Goal: Task Accomplishment & Management: Use online tool/utility

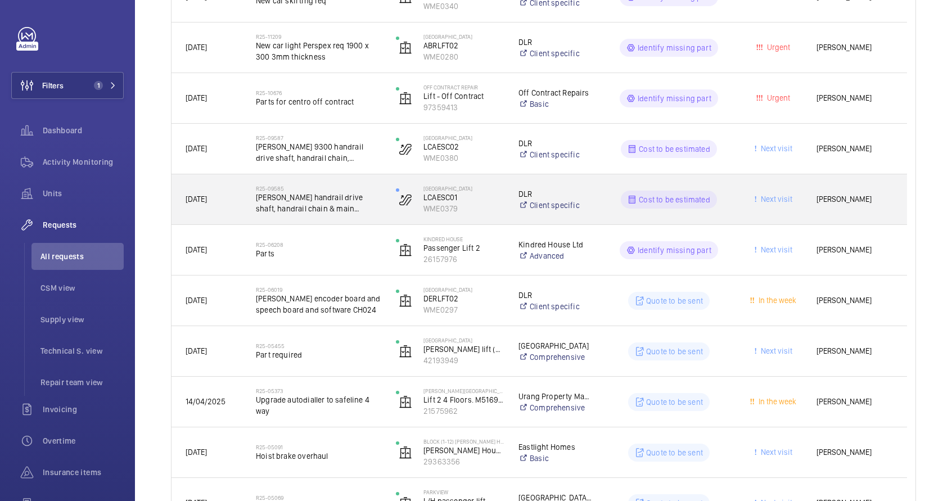
scroll to position [281, 0]
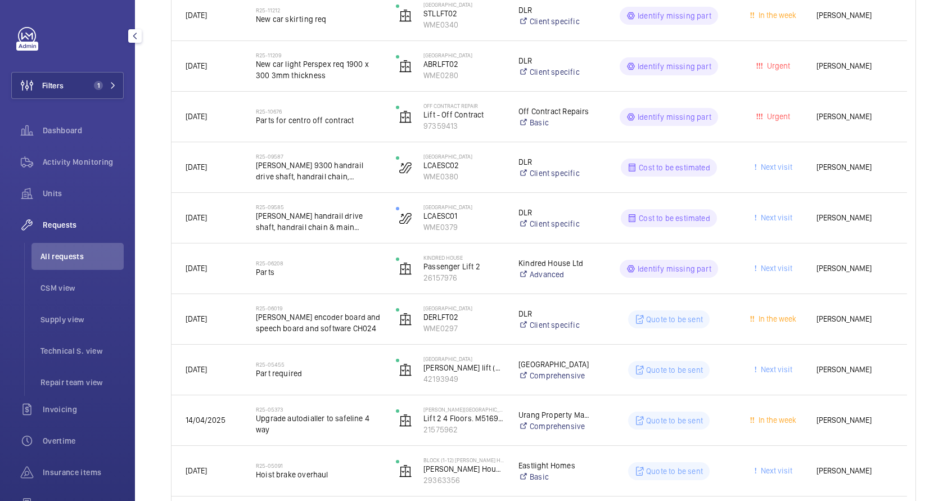
click at [78, 253] on span "All requests" at bounding box center [81, 256] width 83 height 11
click at [76, 260] on span "All requests" at bounding box center [81, 256] width 83 height 11
click at [74, 320] on span "Supply view" at bounding box center [81, 319] width 83 height 11
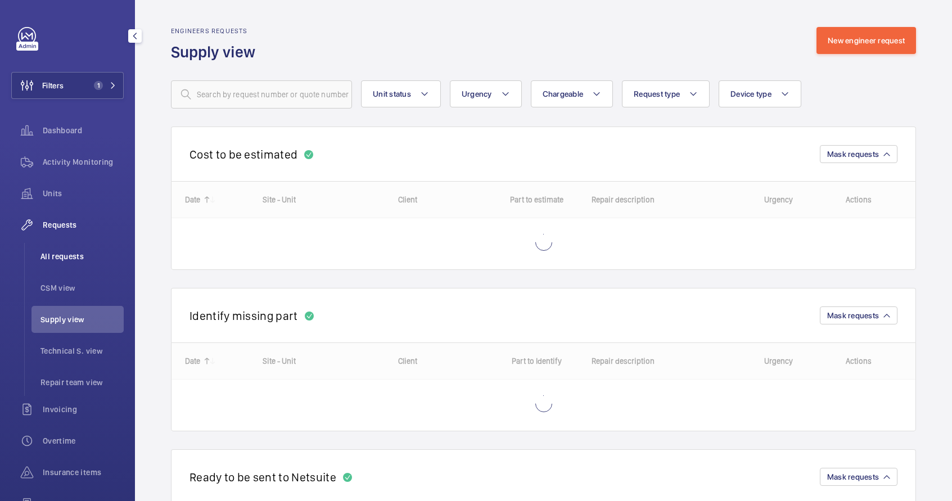
click at [71, 262] on li "All requests" at bounding box center [77, 256] width 92 height 27
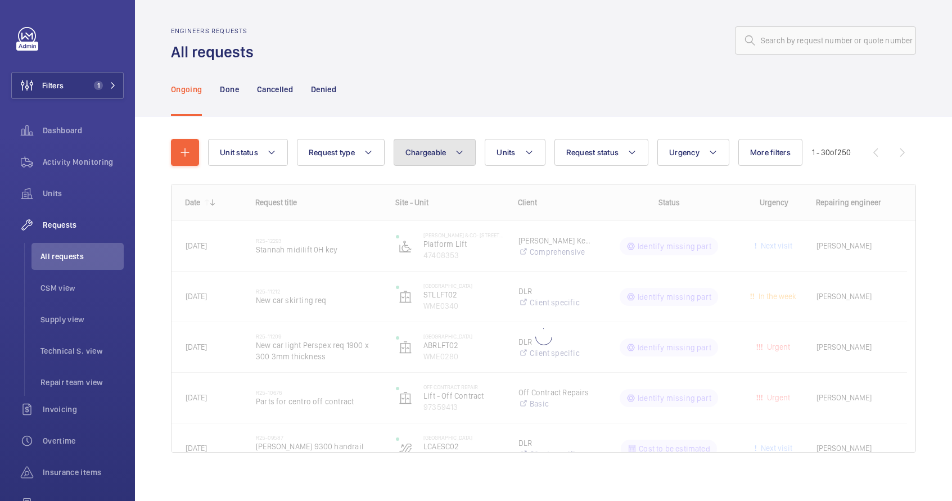
click at [419, 154] on span "Chargeable" at bounding box center [426, 152] width 41 height 9
click at [430, 182] on mat-radio-button "Chargeable" at bounding box center [500, 186] width 202 height 22
radio input "true"
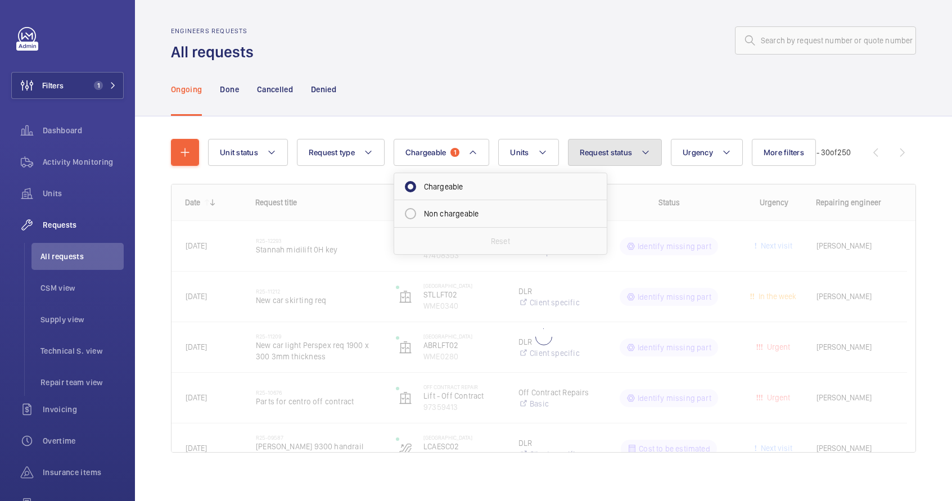
click at [643, 160] on button "Request status" at bounding box center [615, 152] width 94 height 27
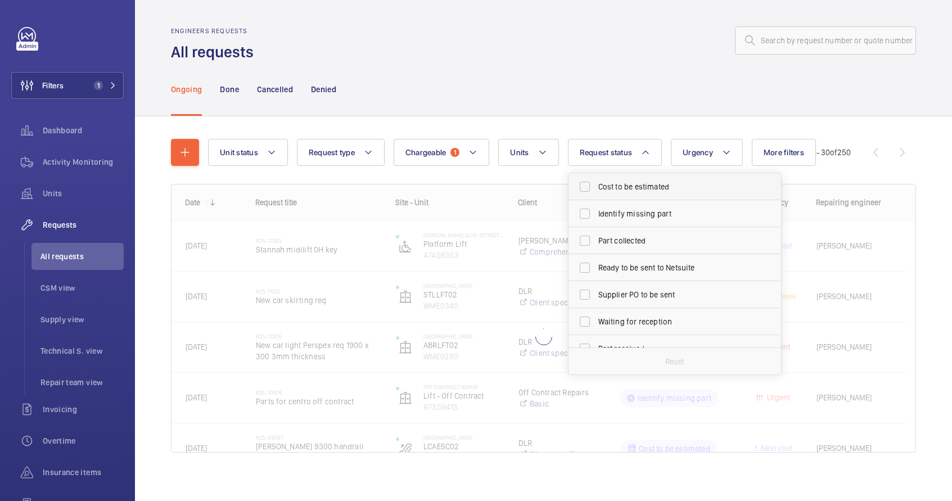
click at [641, 183] on span "Cost to be estimated" at bounding box center [675, 186] width 155 height 11
click at [596, 183] on input "Cost to be estimated" at bounding box center [585, 186] width 22 height 22
checkbox input "true"
click at [640, 216] on span "Identify missing part" at bounding box center [675, 213] width 155 height 11
click at [596, 216] on input "Identify missing part" at bounding box center [585, 213] width 22 height 22
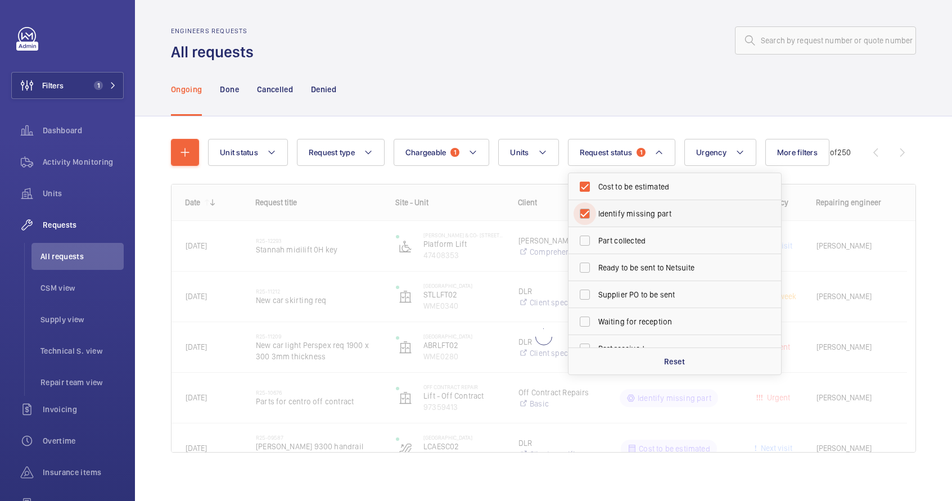
checkbox input "true"
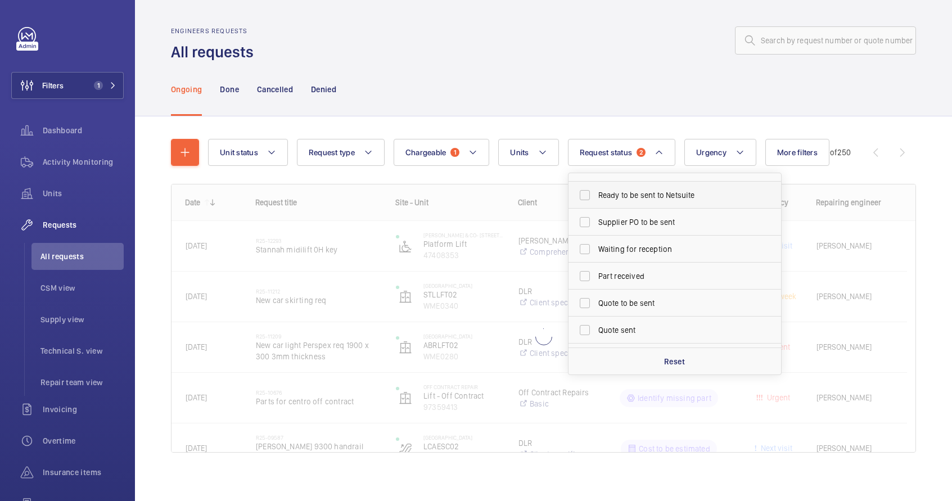
scroll to position [90, 0]
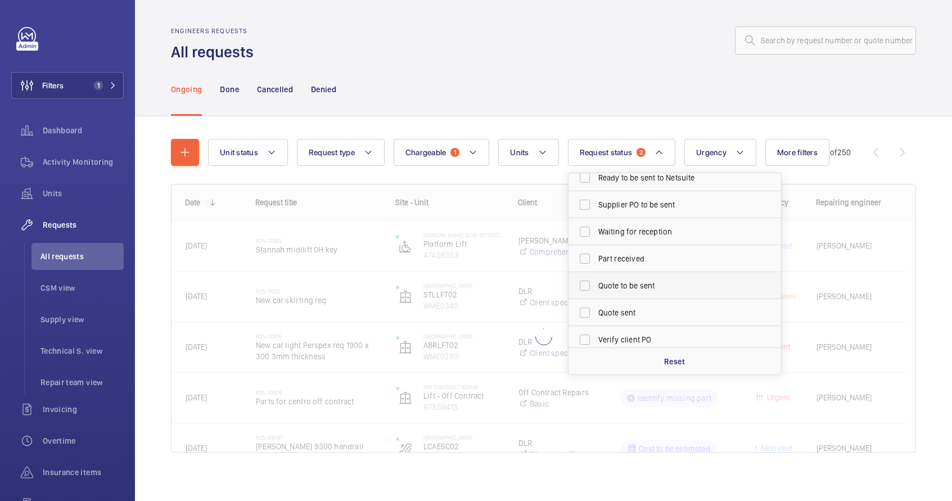
click at [632, 289] on span "Quote to be sent" at bounding box center [675, 285] width 155 height 11
click at [596, 289] on input "Quote to be sent" at bounding box center [585, 285] width 22 height 22
checkbox input "true"
click at [651, 69] on div "Ongoing Done Cancelled Denied" at bounding box center [543, 88] width 745 height 53
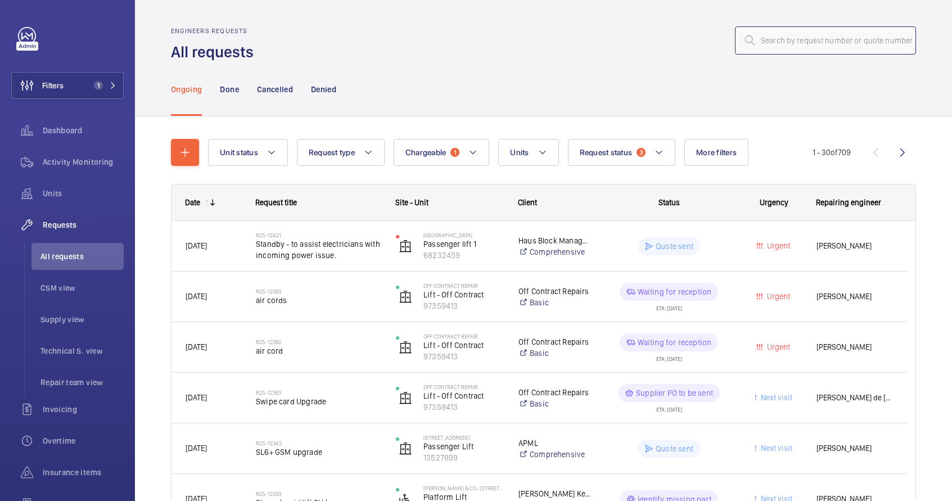
click at [784, 51] on input "text" at bounding box center [825, 40] width 181 height 28
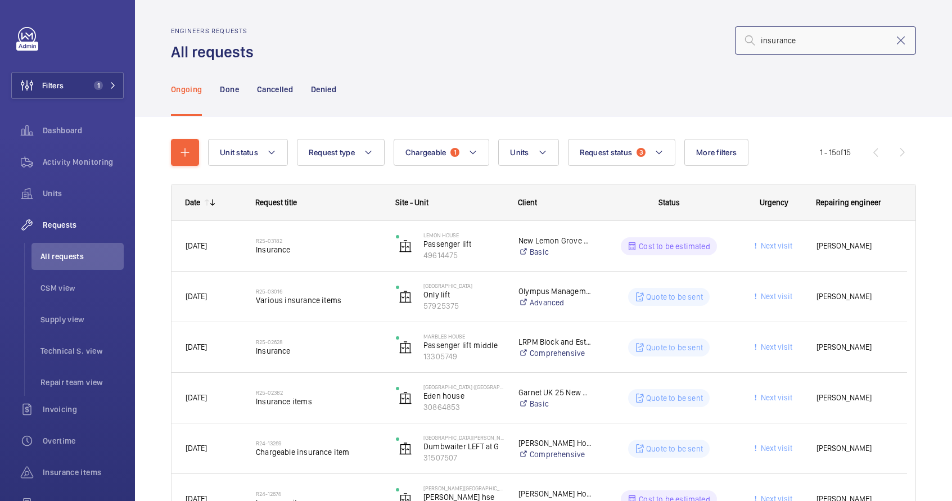
type input "insurance"
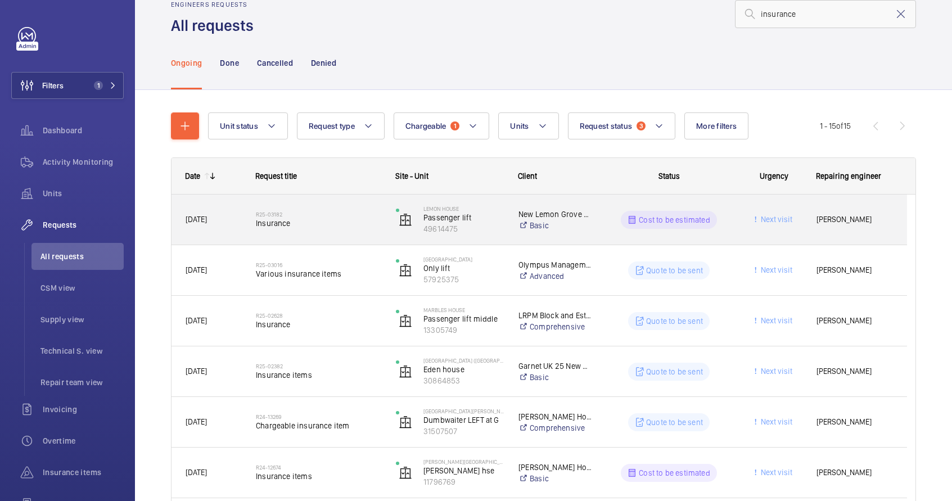
scroll to position [34, 0]
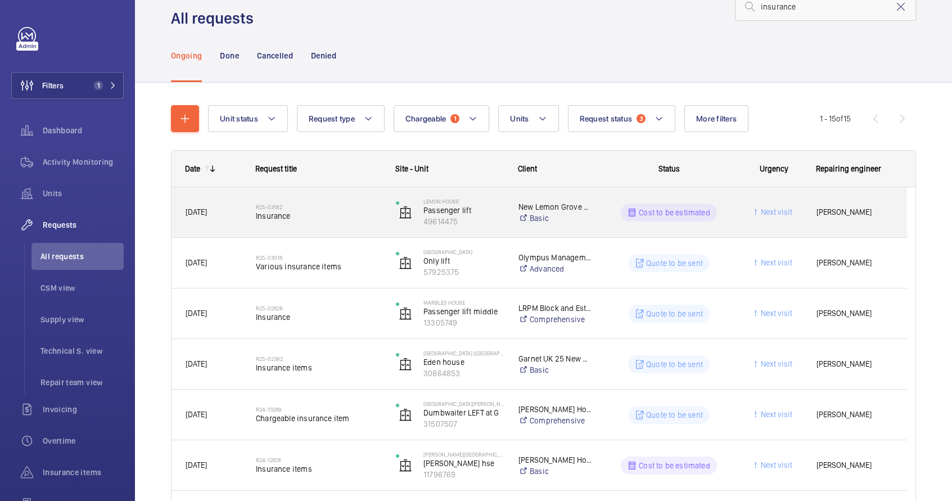
click at [328, 227] on div "R25-03182 Insurance" at bounding box center [318, 212] width 125 height 33
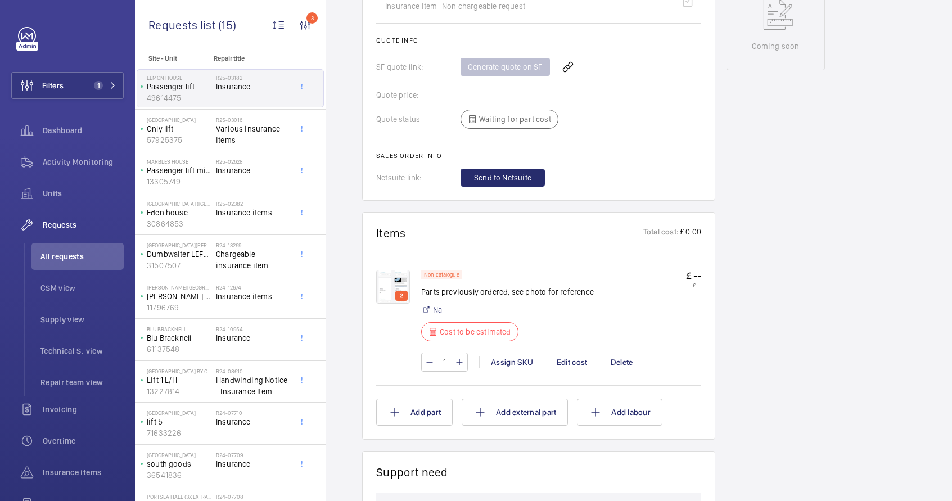
scroll to position [669, 0]
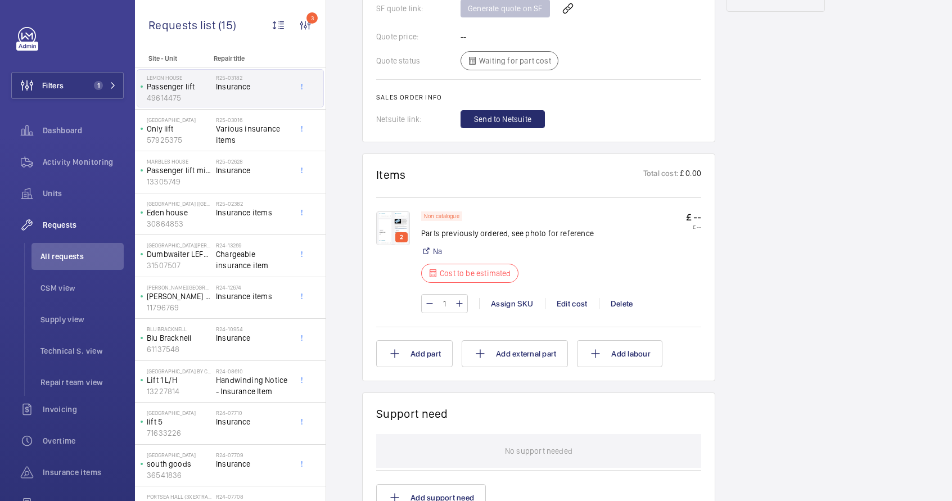
click at [390, 232] on img at bounding box center [393, 228] width 34 height 34
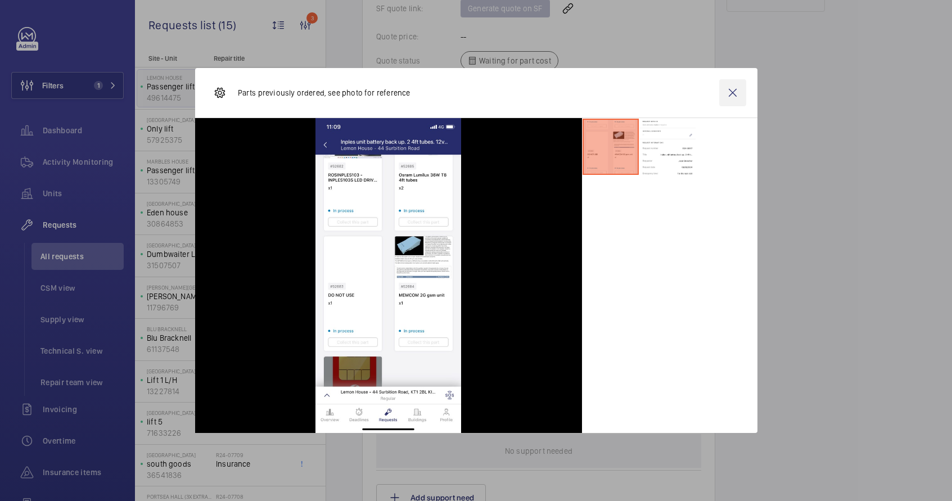
click at [729, 97] on wm-front-icon-button at bounding box center [732, 92] width 27 height 27
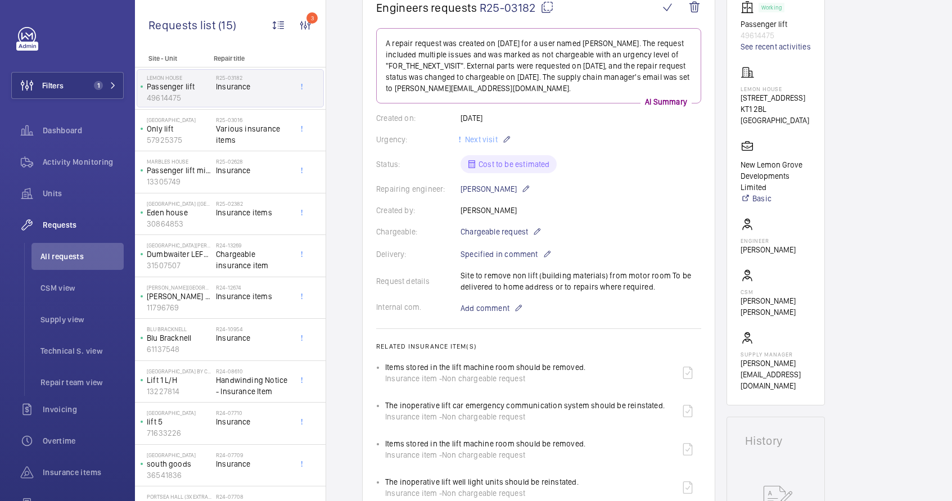
scroll to position [27, 0]
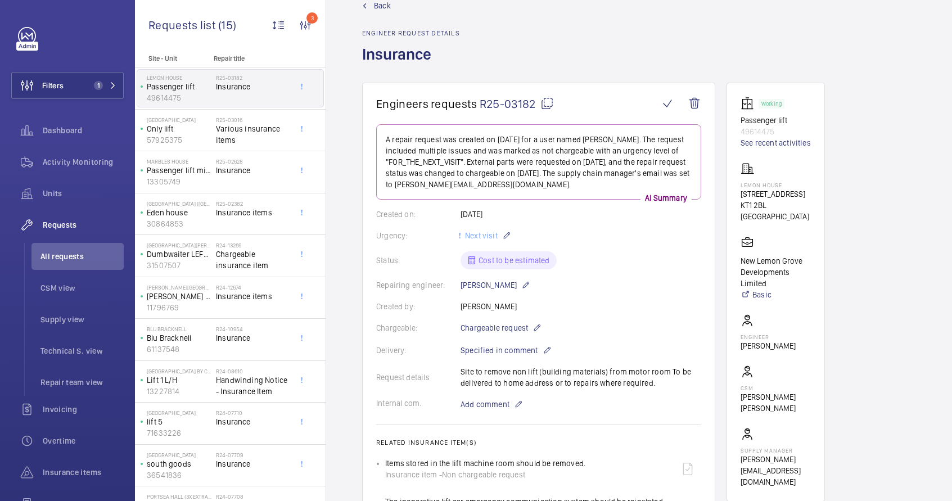
click at [742, 261] on p "New Lemon Grove Developments Limited" at bounding box center [776, 272] width 70 height 34
drag, startPoint x: 738, startPoint y: 193, endPoint x: 800, endPoint y: 220, distance: 67.3
click at [800, 220] on wm-front-card "Working Passenger lift 49614475 See recent activities [GEOGRAPHIC_DATA] [STREET…" at bounding box center [776, 292] width 98 height 419
copy div "[STREET_ADDRESS]"
click at [69, 256] on span "All requests" at bounding box center [81, 256] width 83 height 11
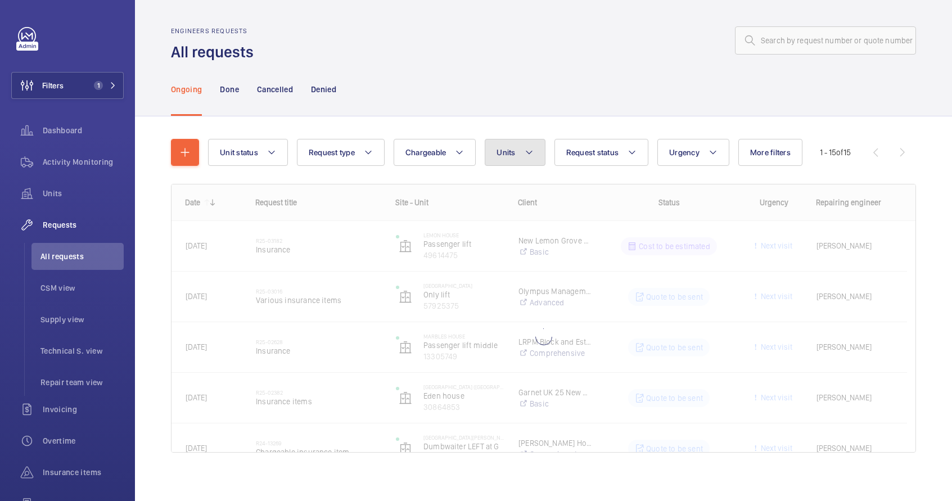
click at [504, 162] on button "Units" at bounding box center [515, 152] width 60 height 27
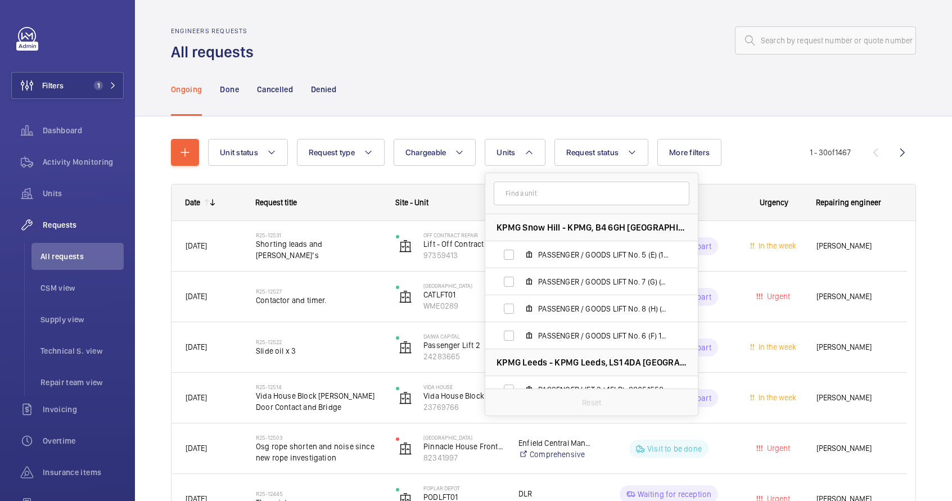
click at [517, 192] on input "text" at bounding box center [592, 194] width 196 height 24
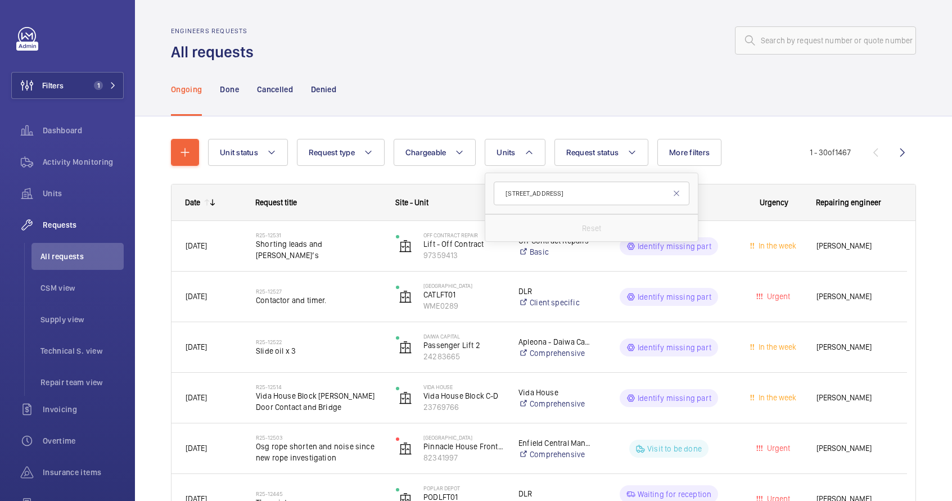
drag, startPoint x: 665, startPoint y: 194, endPoint x: 584, endPoint y: 197, distance: 81.0
click at [584, 197] on input "[STREET_ADDRESS]" at bounding box center [592, 194] width 196 height 24
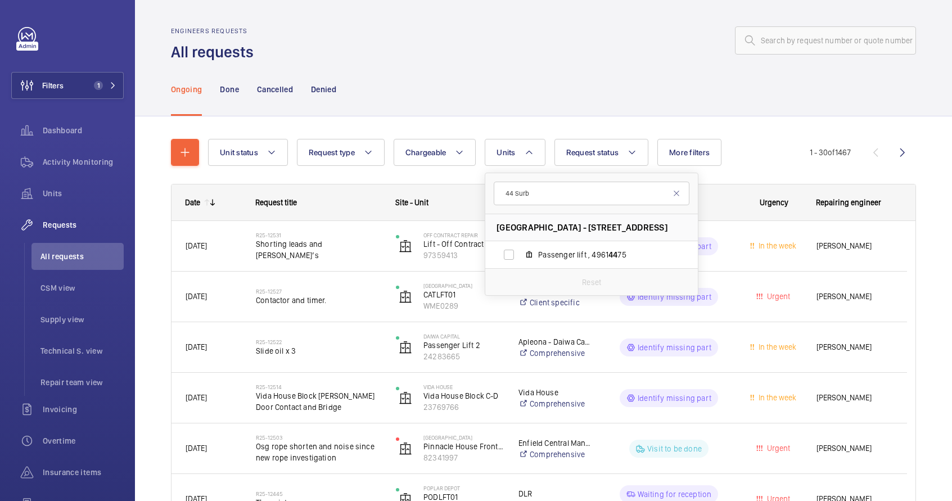
type input "44 Sur"
drag, startPoint x: 527, startPoint y: 199, endPoint x: 476, endPoint y: 196, distance: 51.2
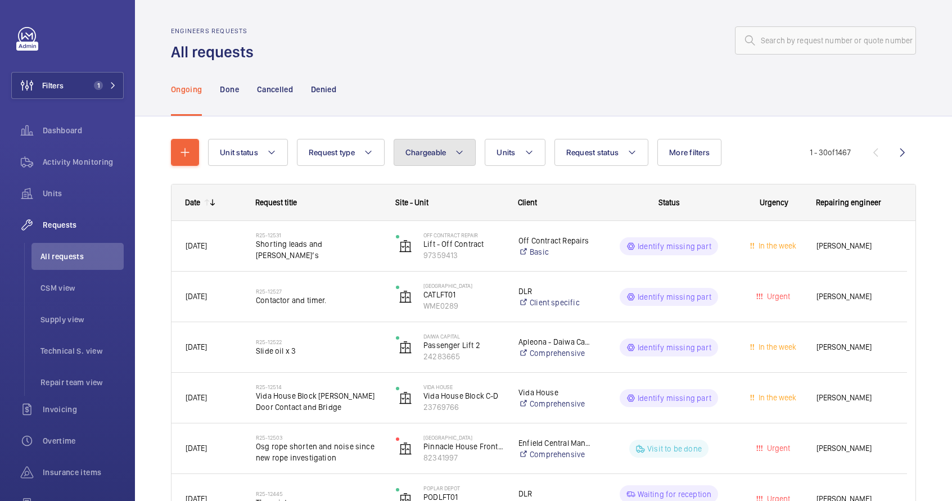
click at [436, 156] on span "Chargeable" at bounding box center [426, 152] width 41 height 9
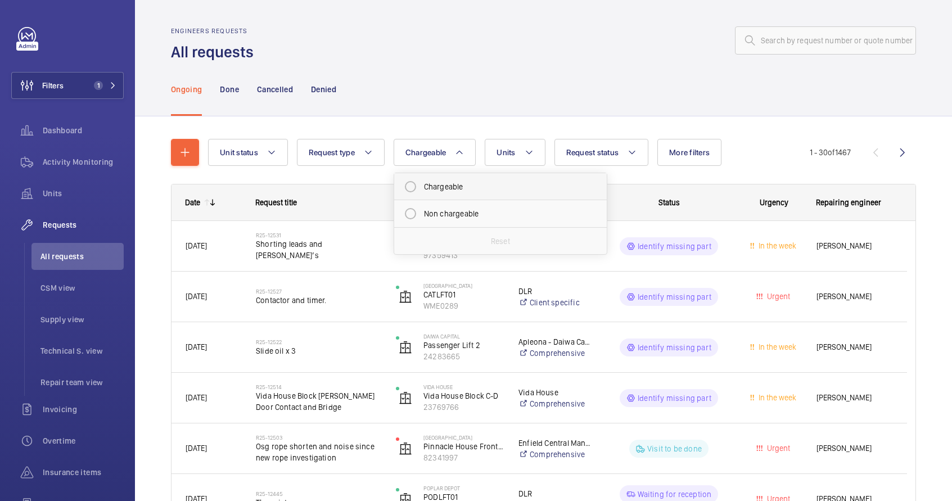
click at [444, 183] on mat-radio-button "Chargeable" at bounding box center [500, 186] width 202 height 22
radio input "true"
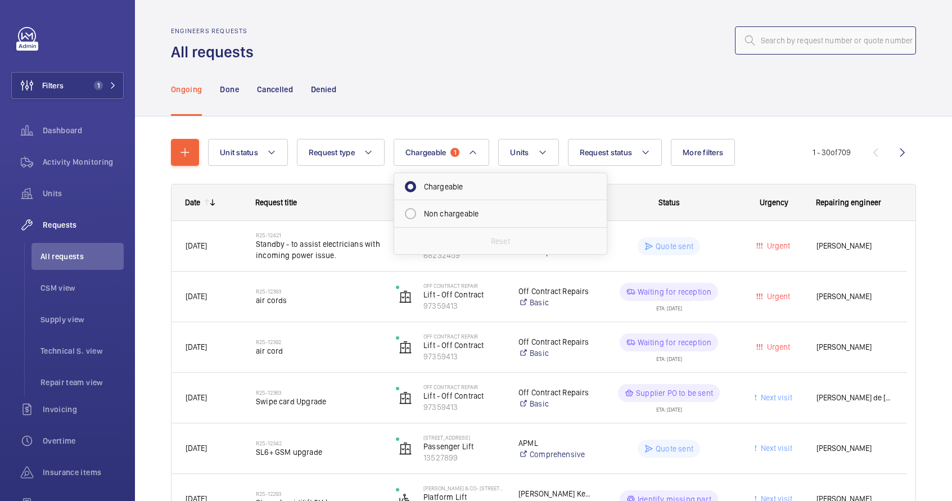
click at [766, 43] on input "text" at bounding box center [825, 40] width 181 height 28
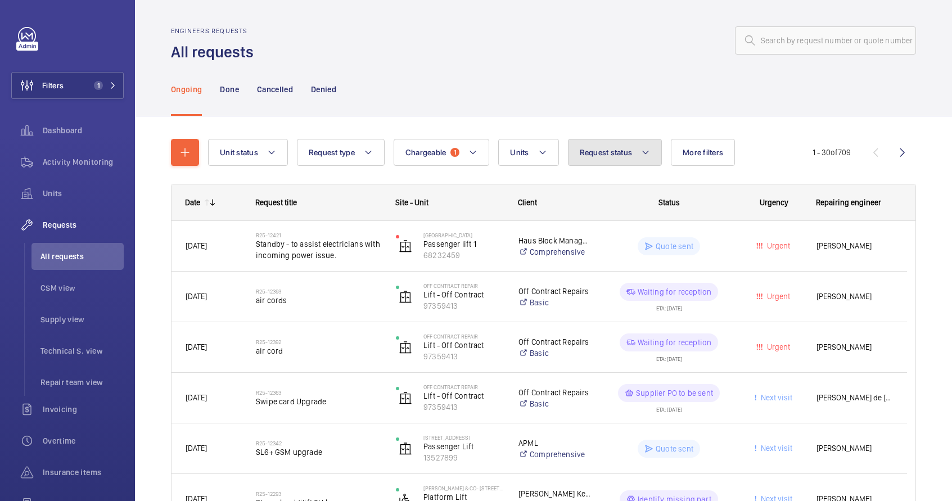
click at [615, 148] on span "Request status" at bounding box center [606, 152] width 53 height 9
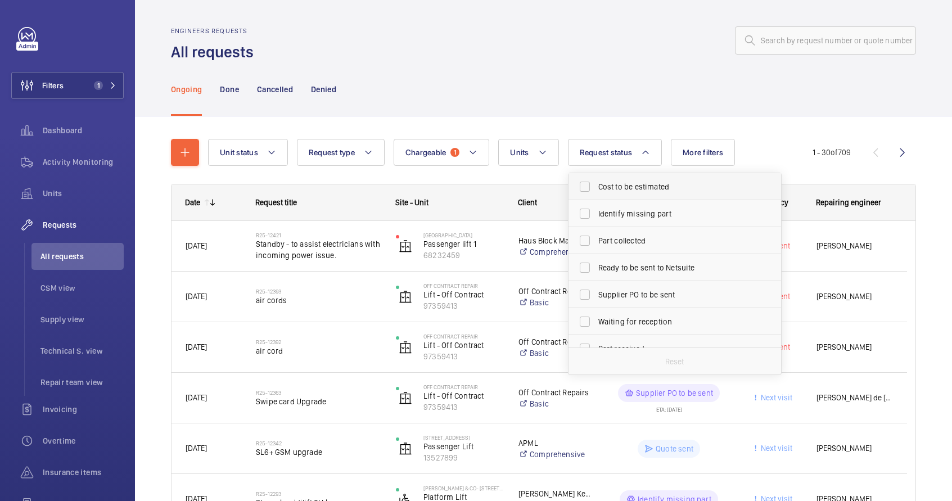
click at [619, 184] on span "Cost to be estimated" at bounding box center [675, 186] width 155 height 11
click at [596, 184] on input "Cost to be estimated" at bounding box center [585, 186] width 22 height 22
checkbox input "true"
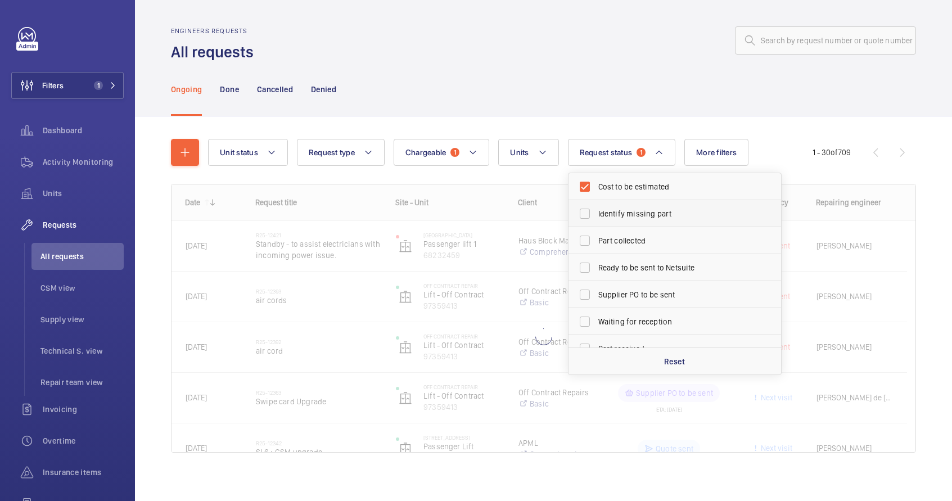
click at [614, 212] on span "Identify missing part" at bounding box center [675, 213] width 155 height 11
click at [596, 212] on input "Identify missing part" at bounding box center [585, 213] width 22 height 22
checkbox input "true"
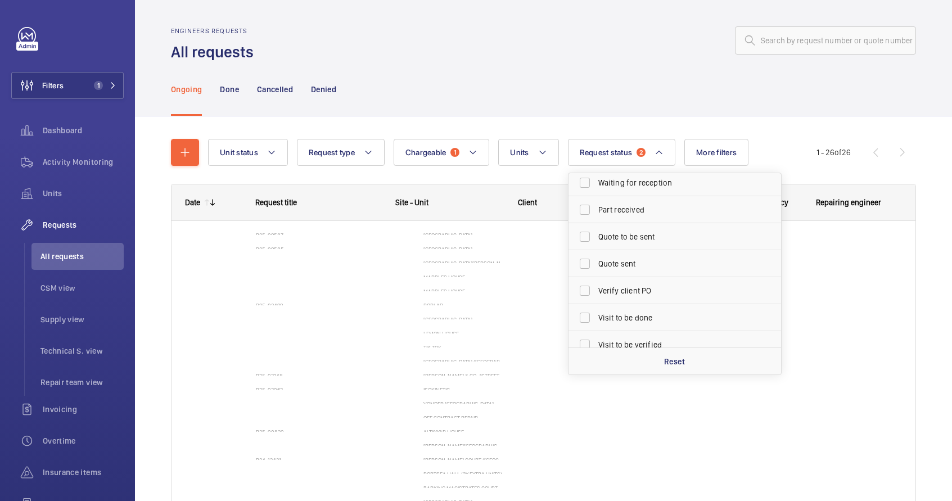
scroll to position [150, 0]
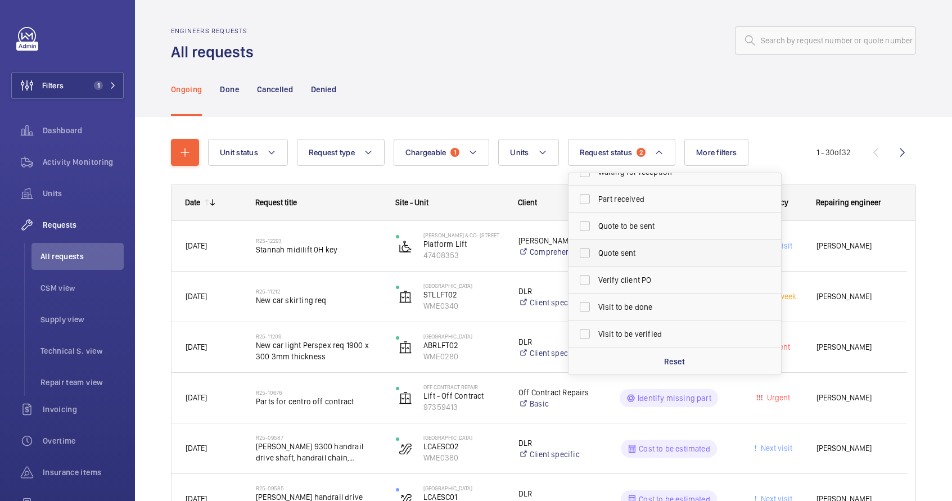
click at [620, 255] on span "Quote sent" at bounding box center [675, 252] width 155 height 11
click at [596, 255] on input "Quote sent" at bounding box center [585, 253] width 22 height 22
checkbox input "true"
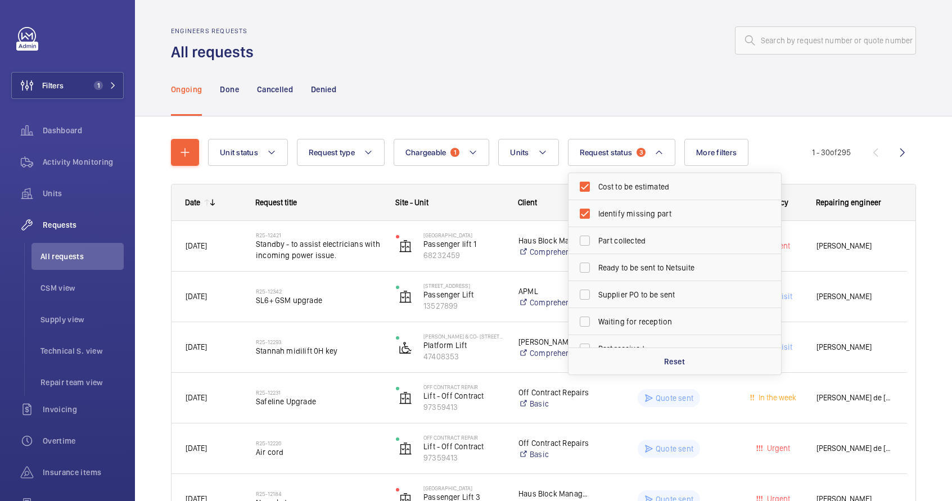
click at [669, 84] on div "Ongoing Done Cancelled Denied" at bounding box center [543, 88] width 745 height 53
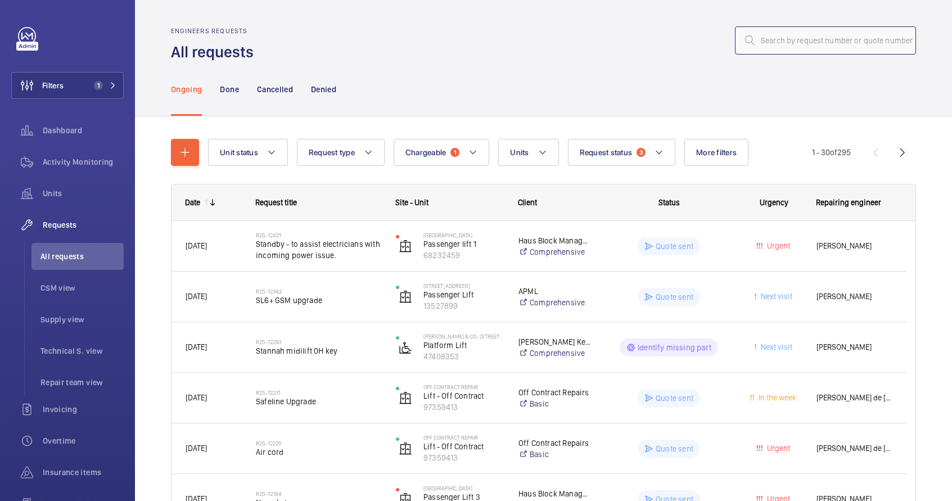
click at [759, 47] on input "text" at bounding box center [825, 40] width 181 height 28
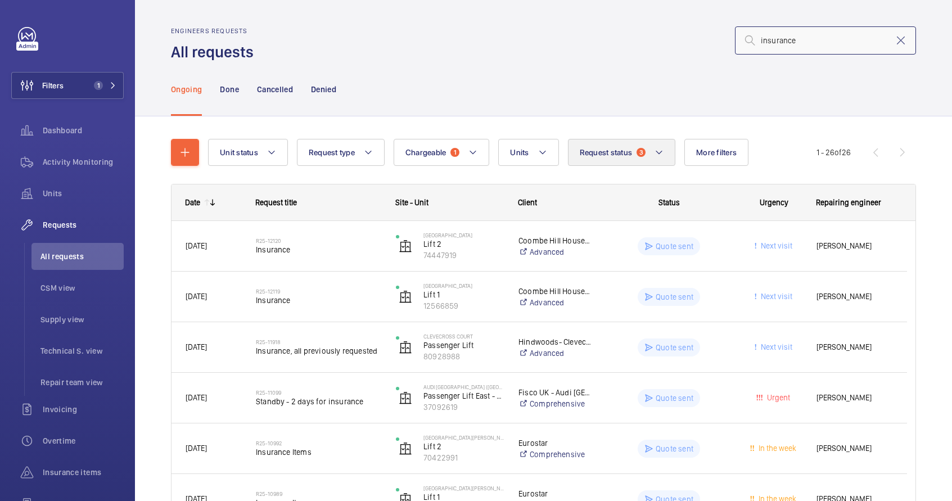
type input "insurance"
click at [606, 156] on span "Request status" at bounding box center [606, 152] width 53 height 9
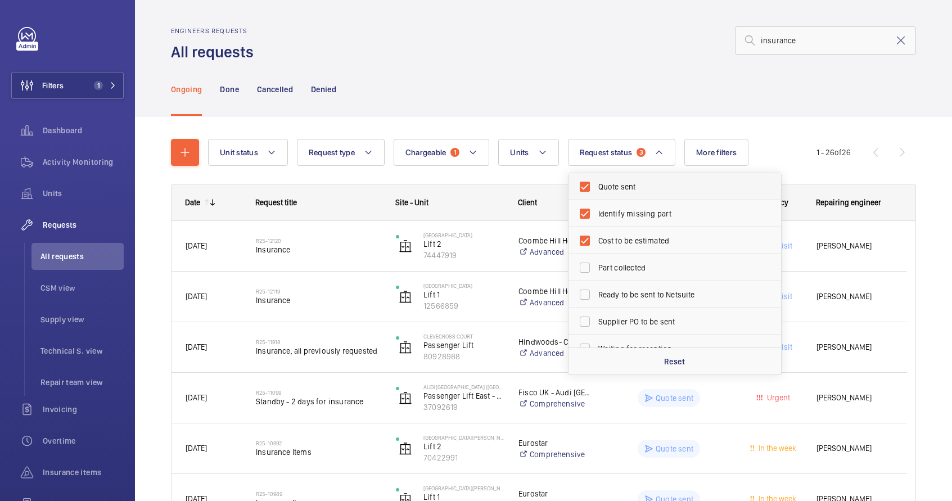
click at [611, 184] on span "Quote sent" at bounding box center [675, 186] width 155 height 11
click at [596, 184] on input "Quote sent" at bounding box center [585, 186] width 22 height 22
checkbox input "false"
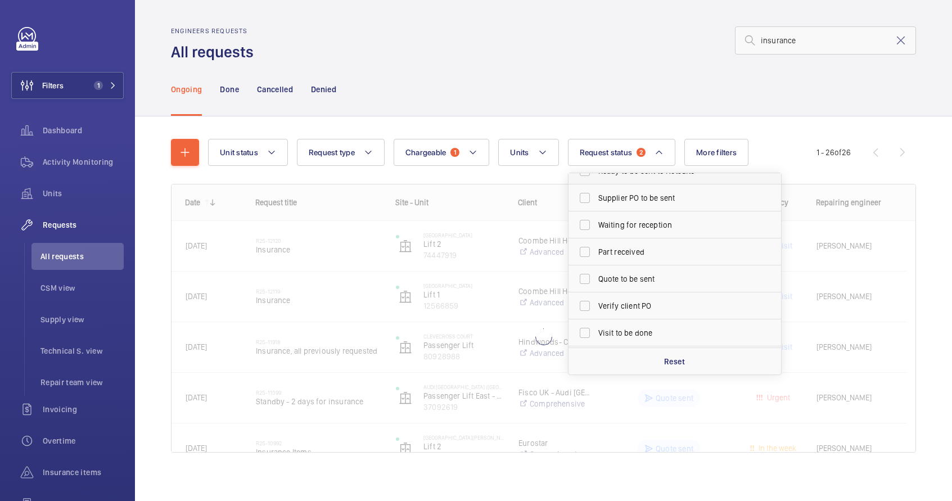
scroll to position [150, 0]
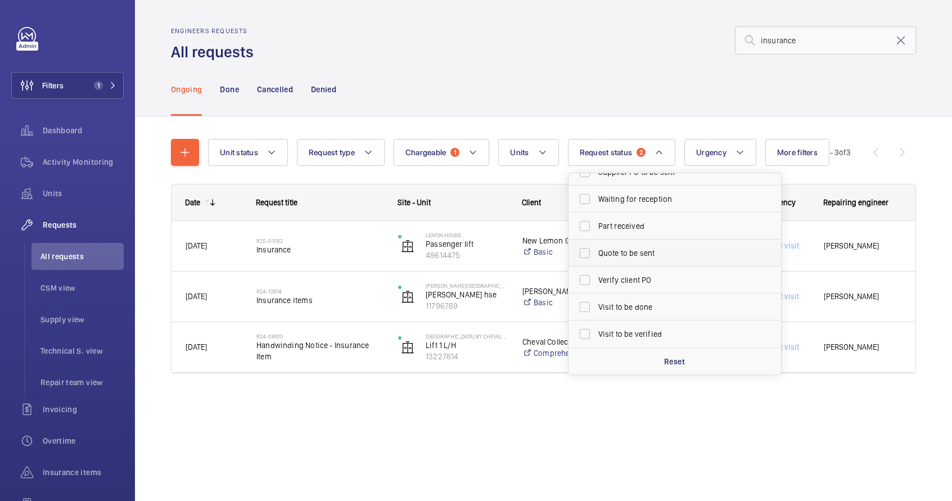
click at [631, 260] on label "Quote to be sent" at bounding box center [667, 253] width 196 height 27
click at [596, 260] on input "Quote to be sent" at bounding box center [585, 253] width 22 height 22
checkbox input "true"
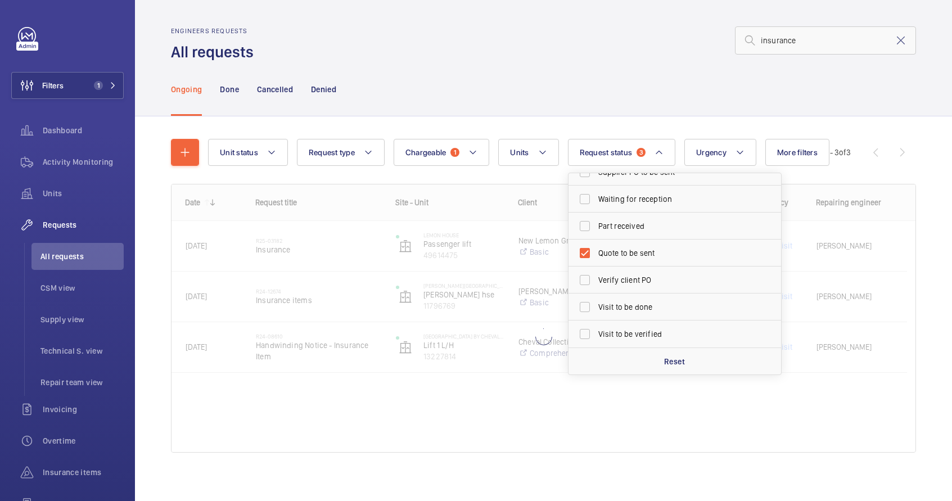
click at [581, 58] on div "Engineers requests All requests insurance" at bounding box center [543, 44] width 745 height 35
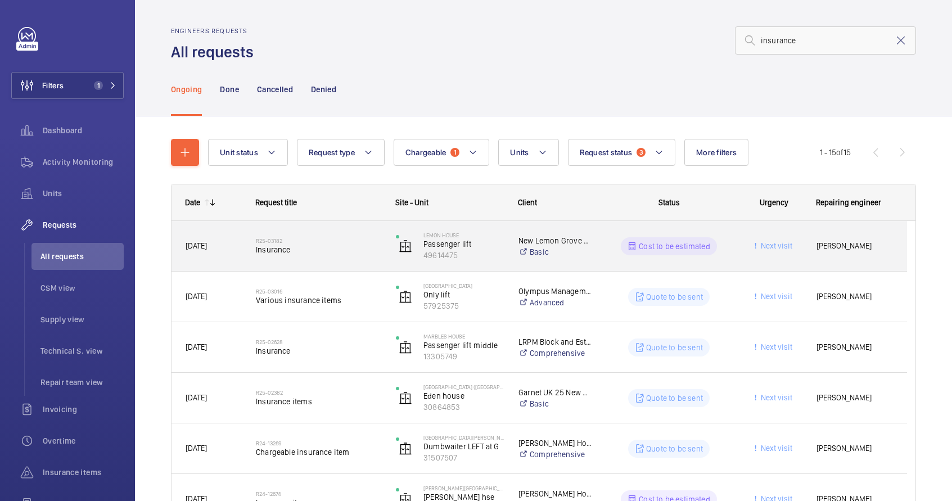
click at [371, 252] on span "Insurance" at bounding box center [318, 249] width 125 height 11
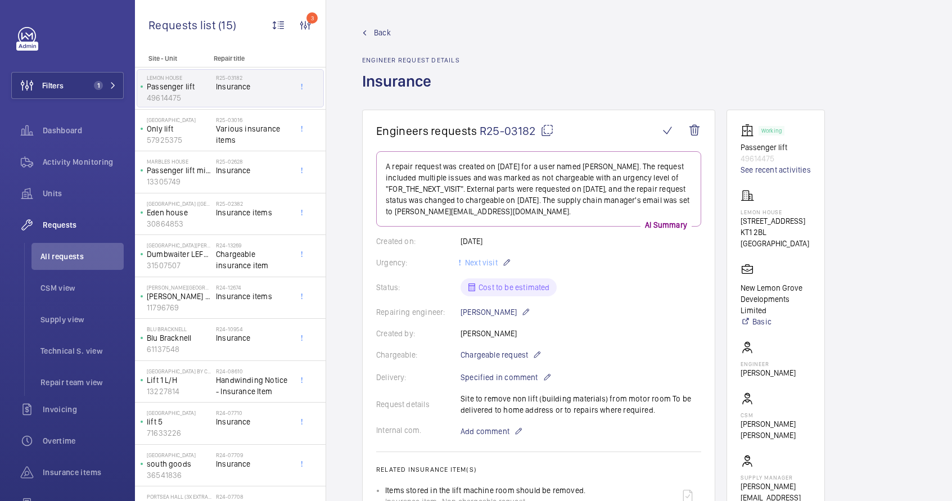
click at [753, 159] on p "49614475" at bounding box center [776, 158] width 70 height 11
copy p "49614475"
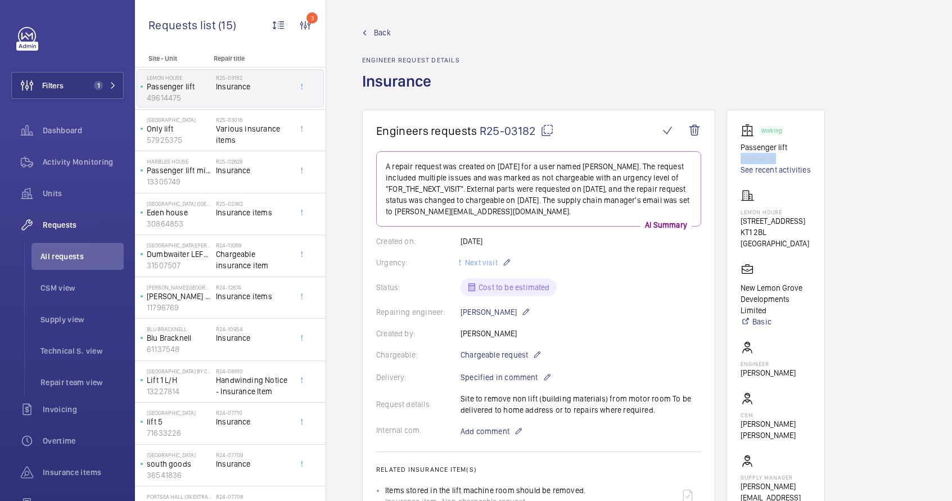
copy p "49614475"
click at [65, 256] on span "All requests" at bounding box center [81, 256] width 83 height 11
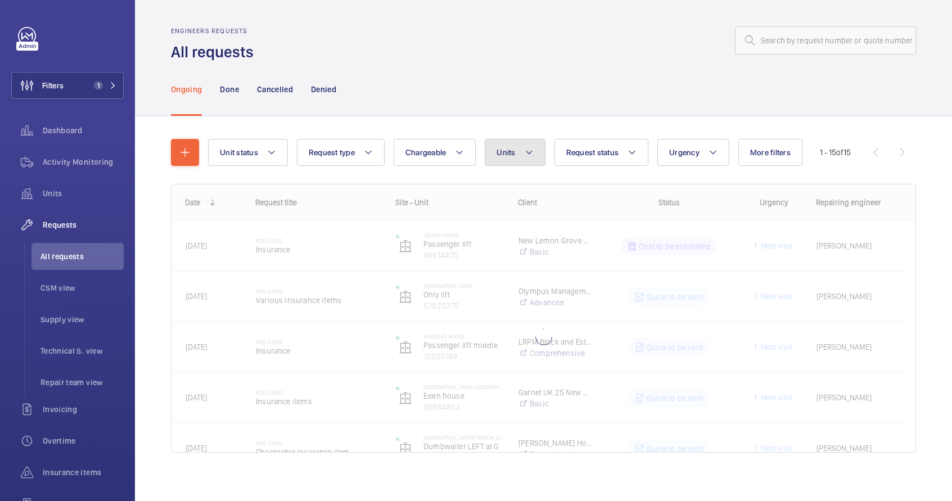
click at [537, 148] on button "Units" at bounding box center [515, 152] width 60 height 27
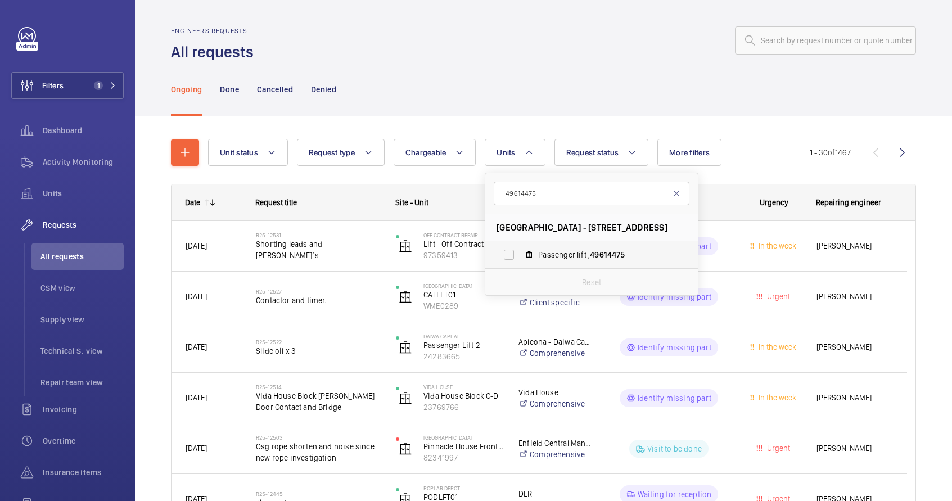
type input "49614475"
click at [537, 255] on label "Passenger lift , 49614475" at bounding box center [582, 254] width 195 height 27
click at [520, 255] on input "Passenger lift , 49614475" at bounding box center [509, 255] width 22 height 22
checkbox input "true"
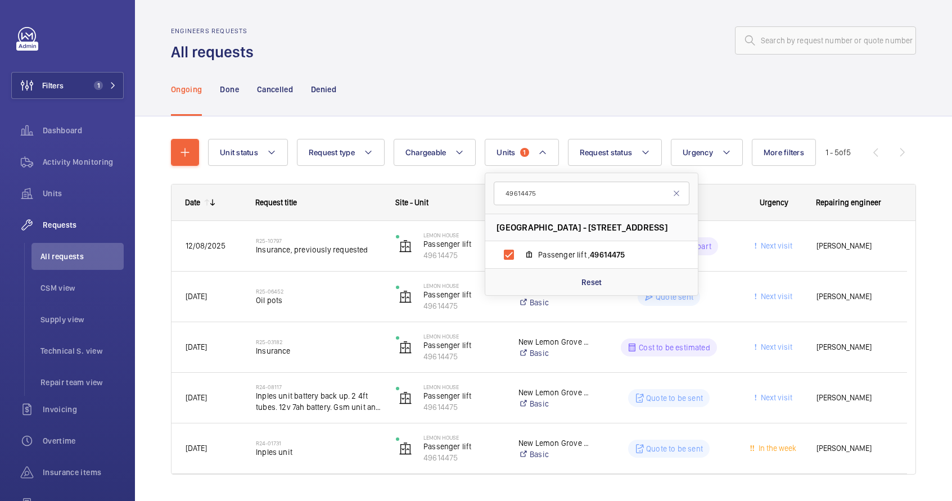
click at [743, 78] on div "Ongoing Done Cancelled Denied" at bounding box center [543, 88] width 745 height 53
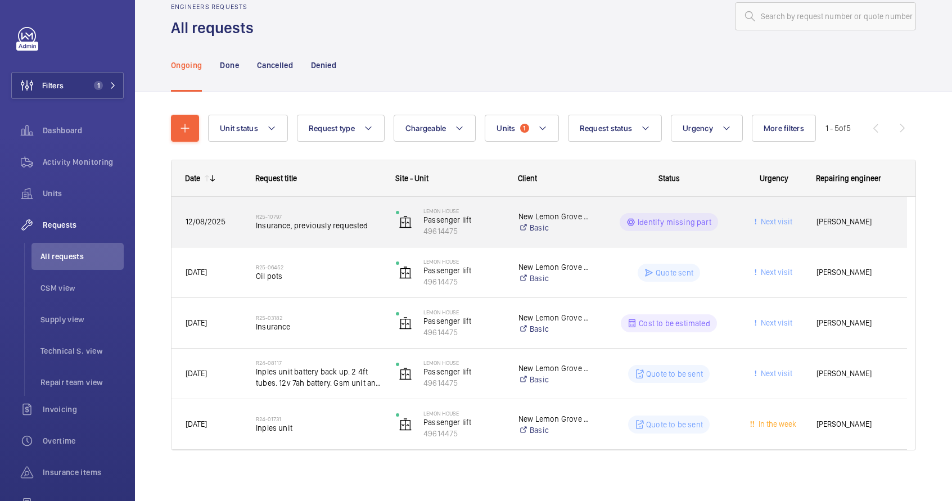
scroll to position [28, 0]
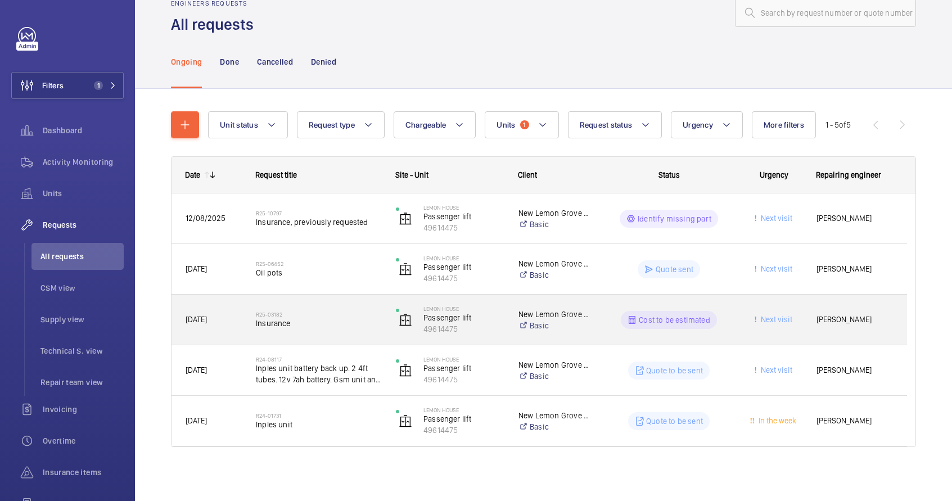
click at [338, 330] on div "R25-03182 Insurance" at bounding box center [318, 320] width 125 height 33
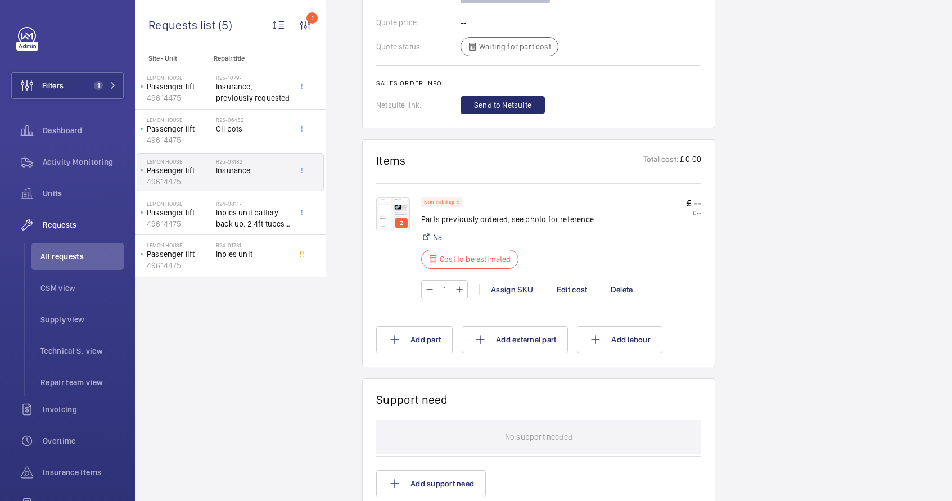
scroll to position [728, 0]
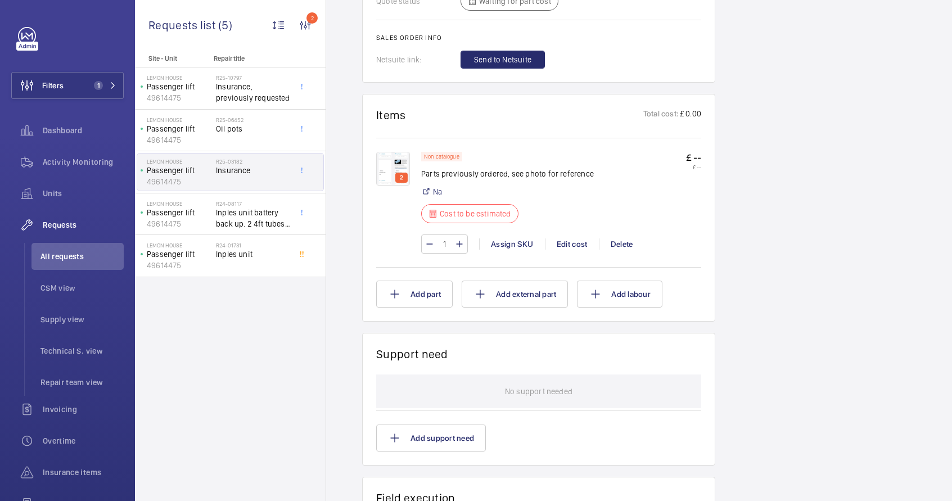
click at [389, 172] on img at bounding box center [393, 169] width 34 height 34
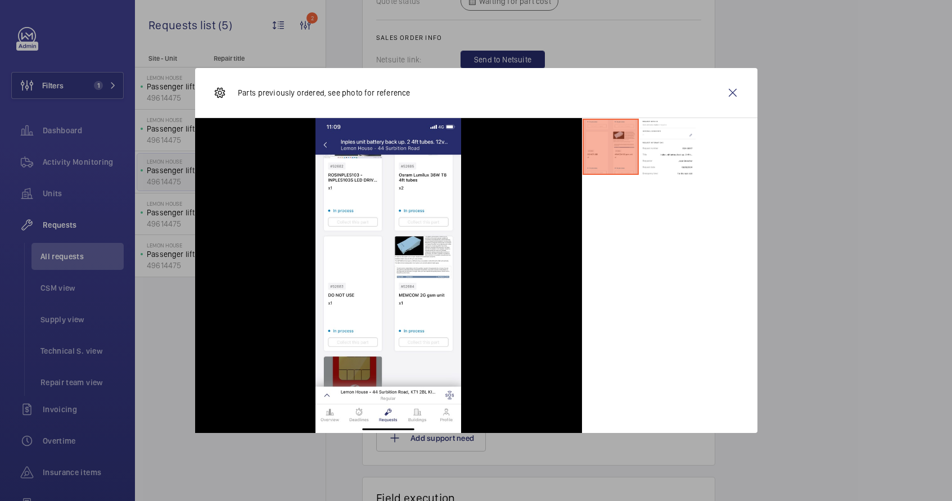
drag, startPoint x: 736, startPoint y: 97, endPoint x: 607, endPoint y: 225, distance: 181.7
click at [736, 97] on wm-front-icon-button at bounding box center [732, 92] width 27 height 27
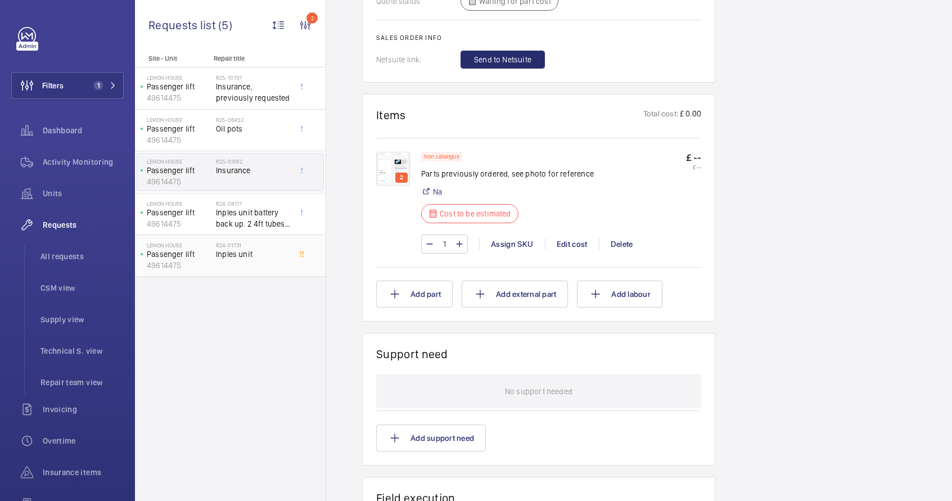
click at [250, 267] on div "R24-01731 Inples unit" at bounding box center [253, 258] width 74 height 33
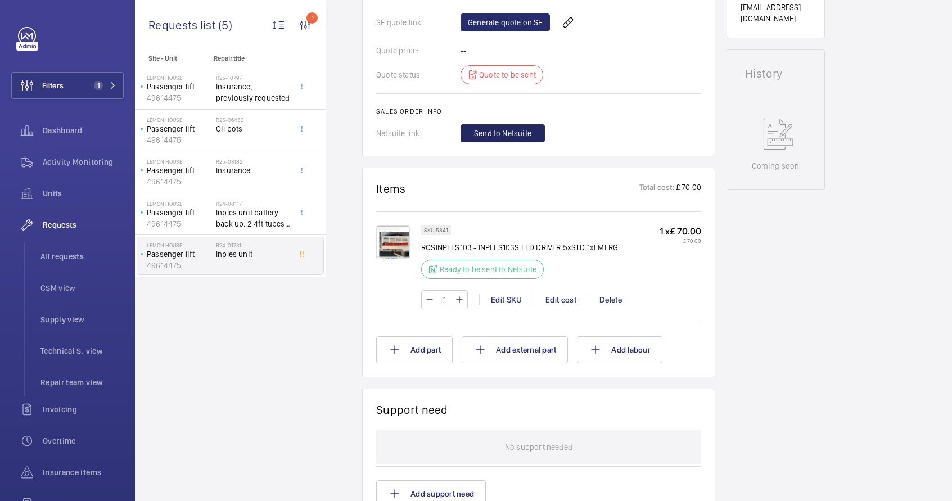
scroll to position [532, 0]
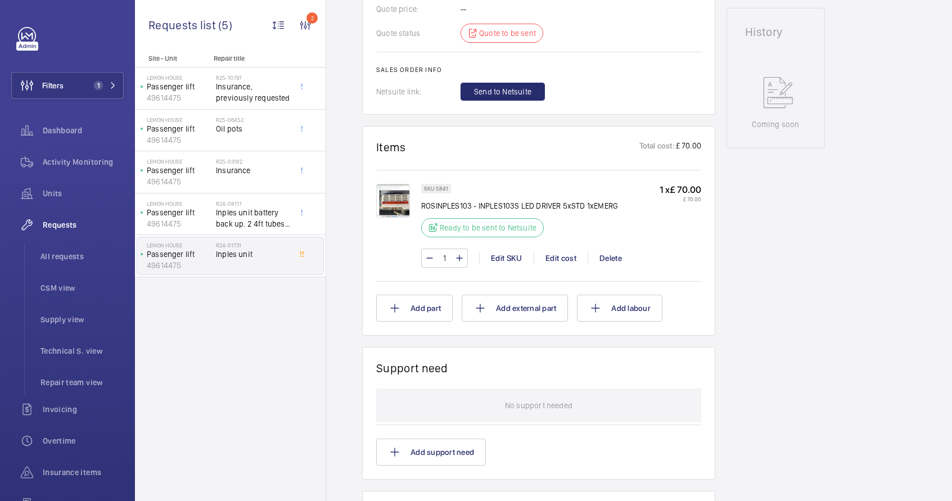
click at [397, 209] on img at bounding box center [393, 201] width 34 height 34
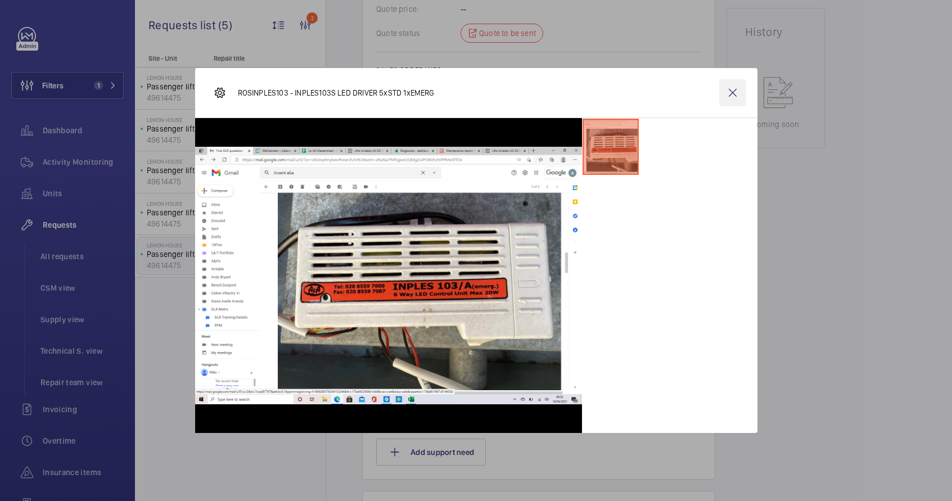
click at [730, 94] on wm-front-icon-button at bounding box center [732, 92] width 27 height 27
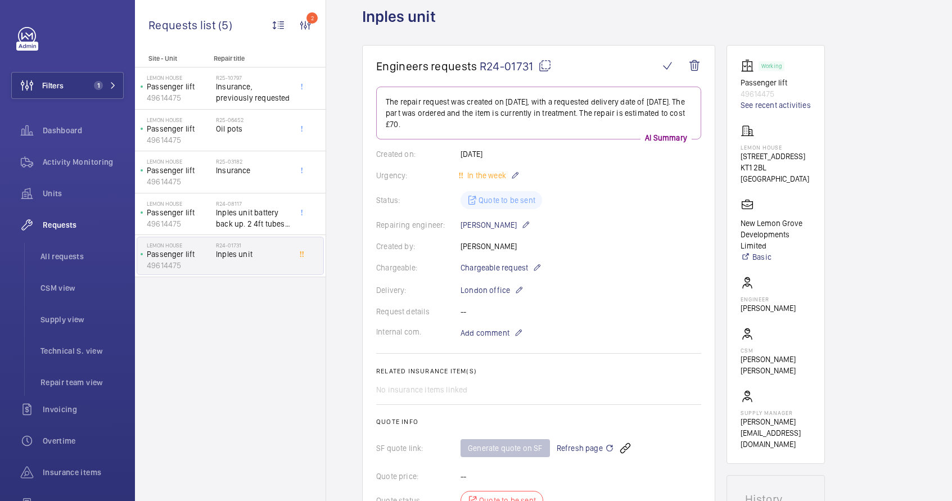
scroll to position [64, 0]
click at [547, 66] on mat-icon at bounding box center [544, 66] width 13 height 13
click at [255, 210] on span "Inples unit battery back up. 2 4ft tubes. 12v 7ah battery. Gsm unit and connect…" at bounding box center [253, 218] width 74 height 22
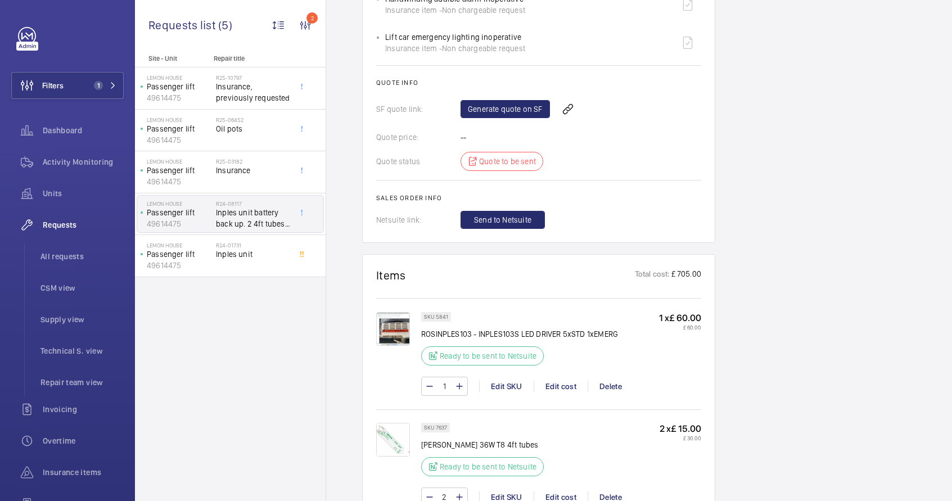
scroll to position [729, 0]
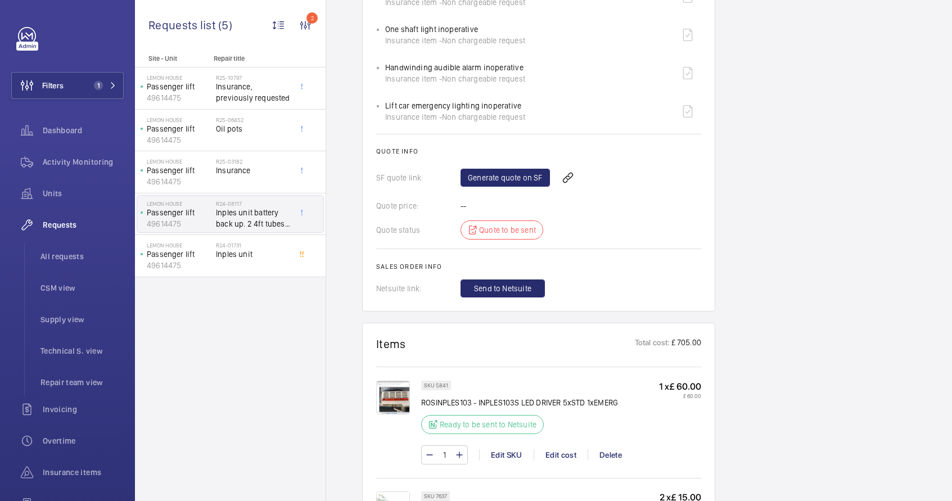
drag, startPoint x: 376, startPoint y: 99, endPoint x: 542, endPoint y: 134, distance: 170.1
copy h2 "Related insurance item(s)"
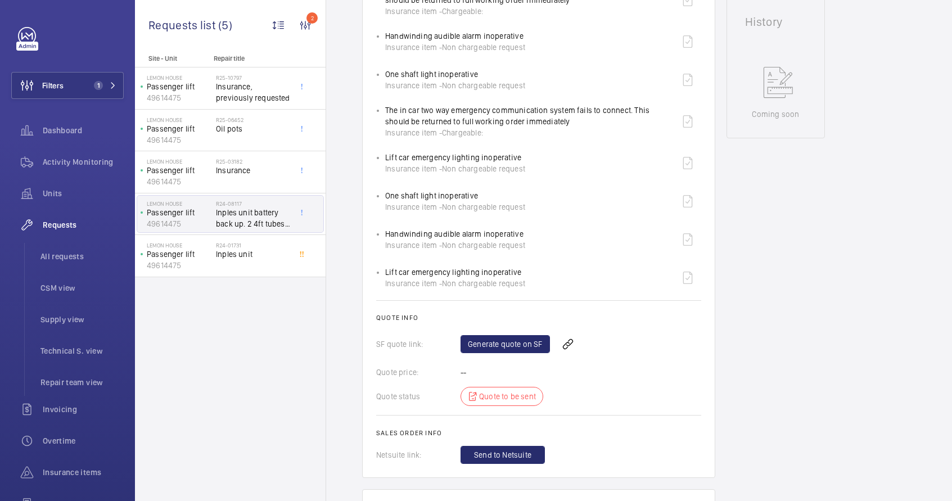
scroll to position [739, 0]
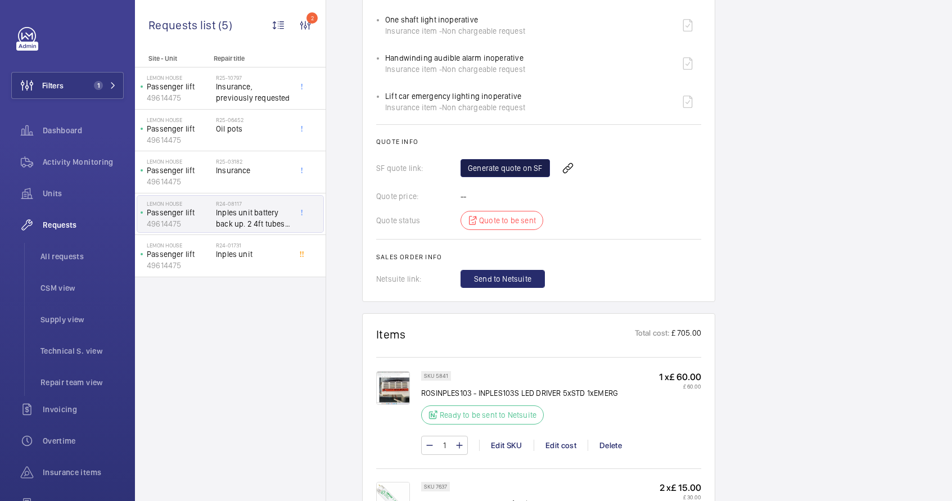
click at [504, 173] on link "Generate quote on SF" at bounding box center [505, 168] width 89 height 18
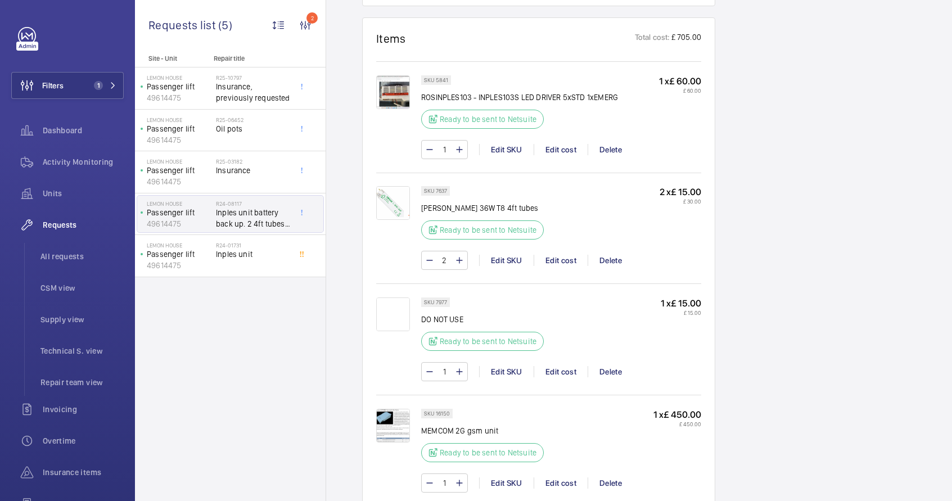
scroll to position [1045, 0]
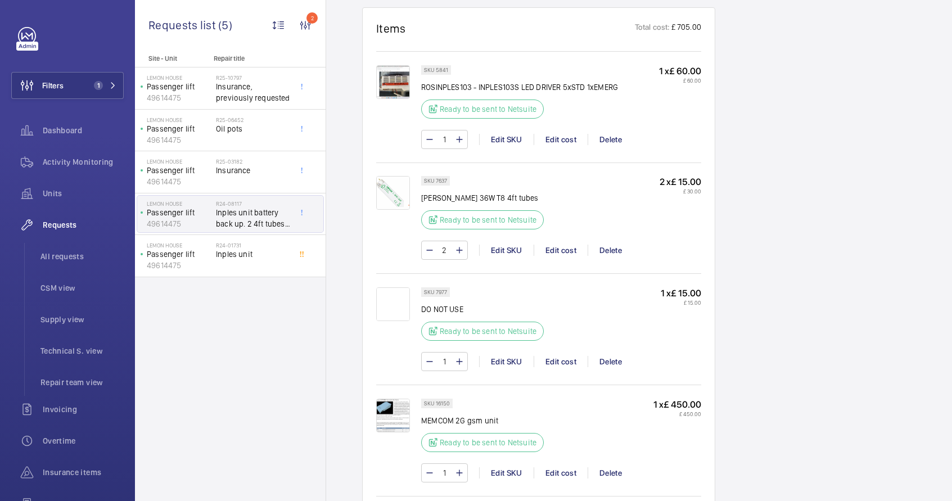
click at [389, 303] on img at bounding box center [393, 304] width 34 height 34
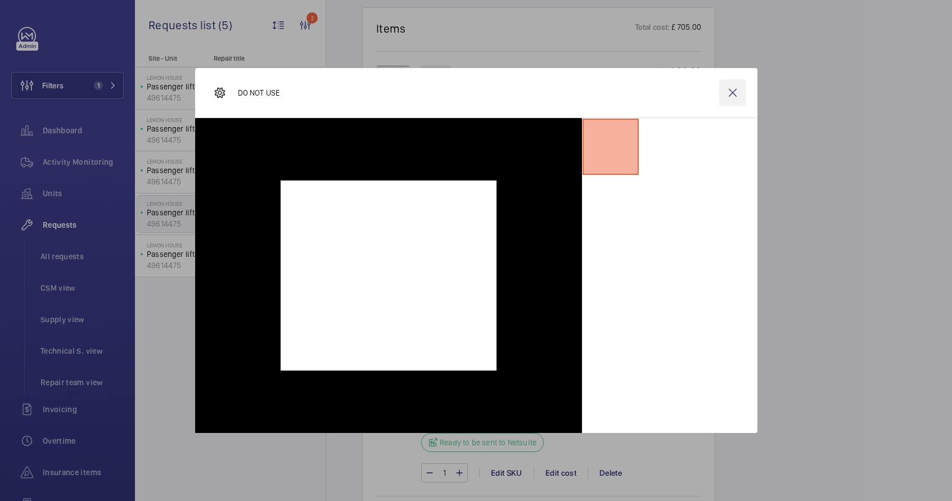
click at [730, 97] on wm-front-icon-button at bounding box center [732, 92] width 27 height 27
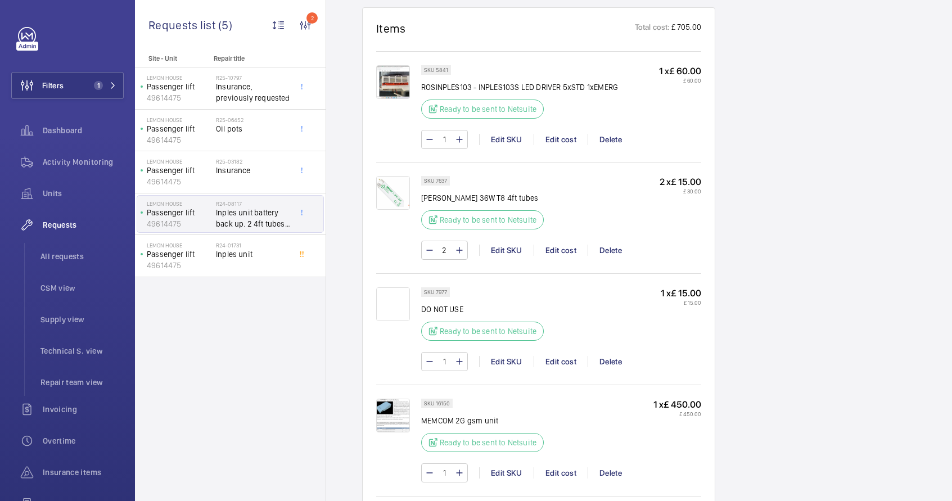
click at [610, 362] on div "Delete" at bounding box center [611, 361] width 46 height 11
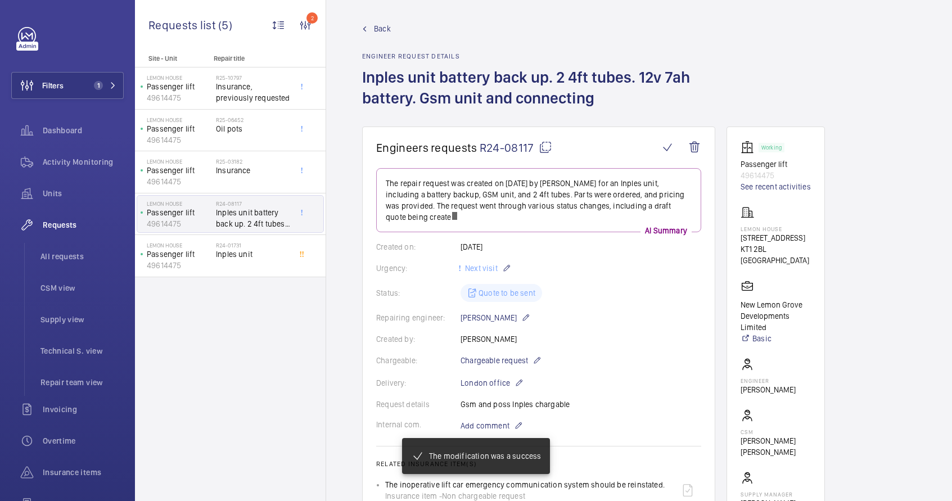
scroll to position [4, 0]
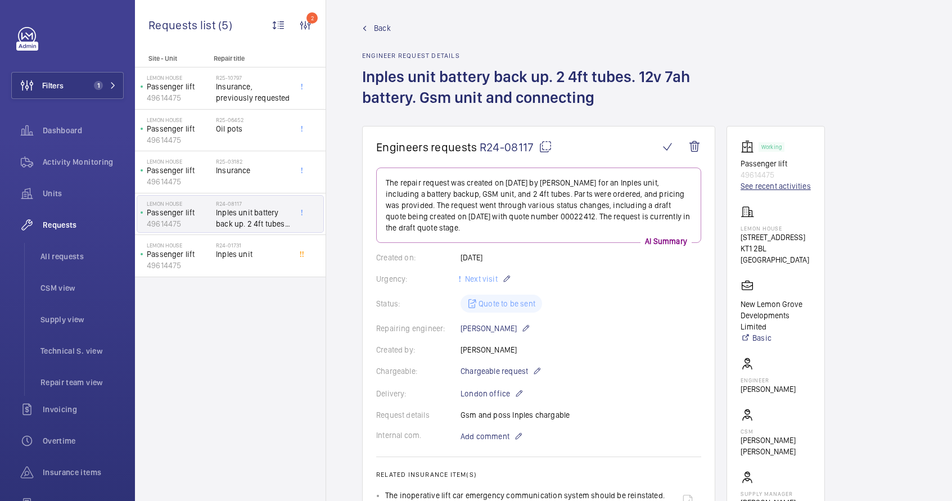
click at [763, 186] on link "See recent activities" at bounding box center [776, 186] width 70 height 11
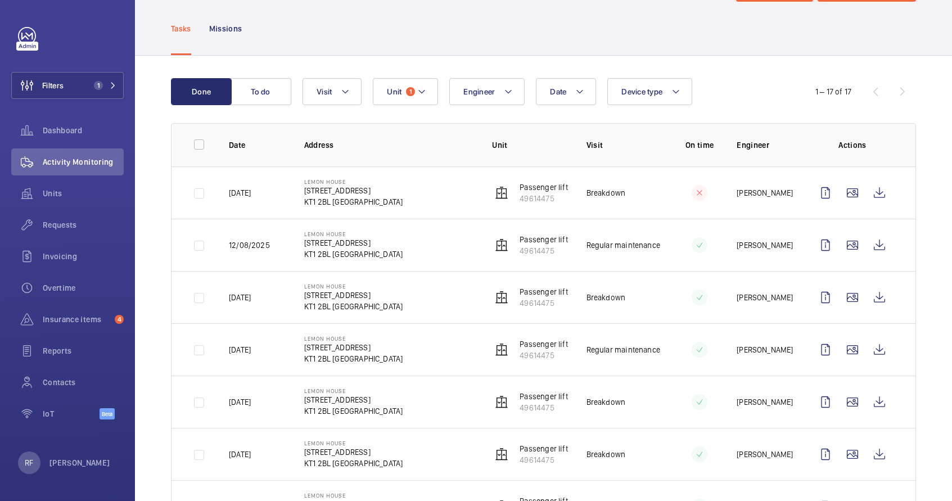
scroll to position [53, 0]
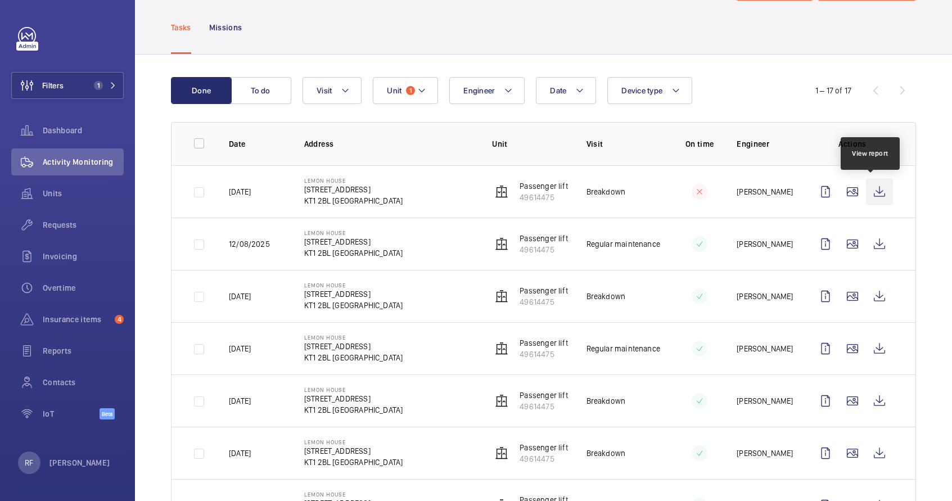
click at [875, 196] on wm-front-icon-button at bounding box center [879, 191] width 27 height 27
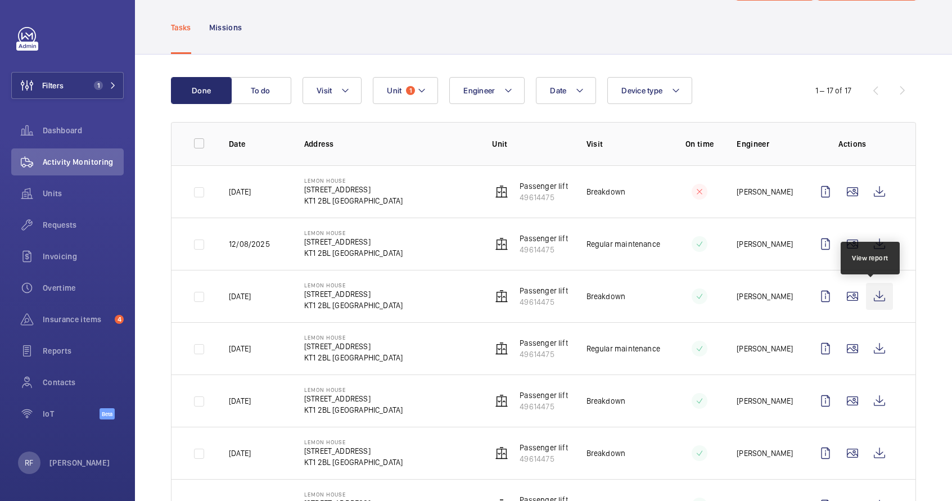
click at [872, 298] on wm-front-icon-button at bounding box center [879, 296] width 27 height 27
click at [872, 244] on wm-front-icon-button at bounding box center [879, 244] width 27 height 27
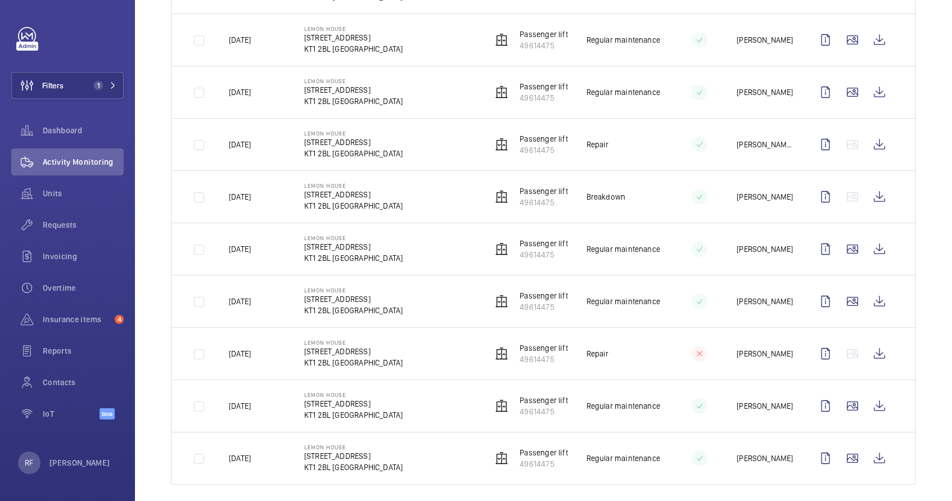
scroll to position [634, 0]
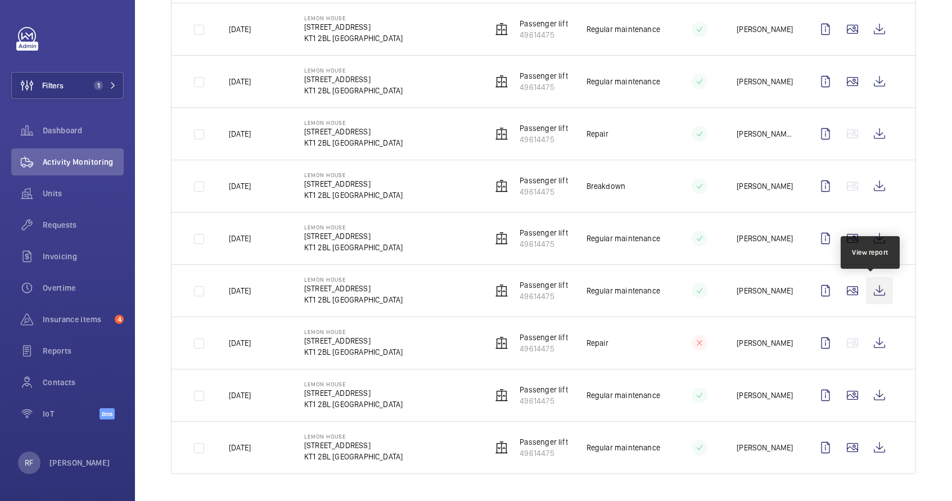
click at [872, 293] on wm-front-icon-button at bounding box center [879, 290] width 27 height 27
click at [872, 348] on wm-front-icon-button at bounding box center [879, 343] width 27 height 27
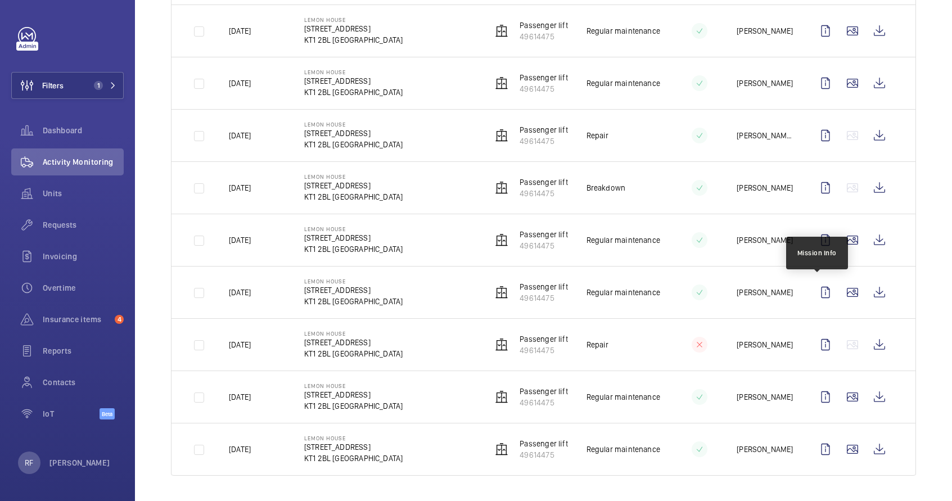
scroll to position [632, 0]
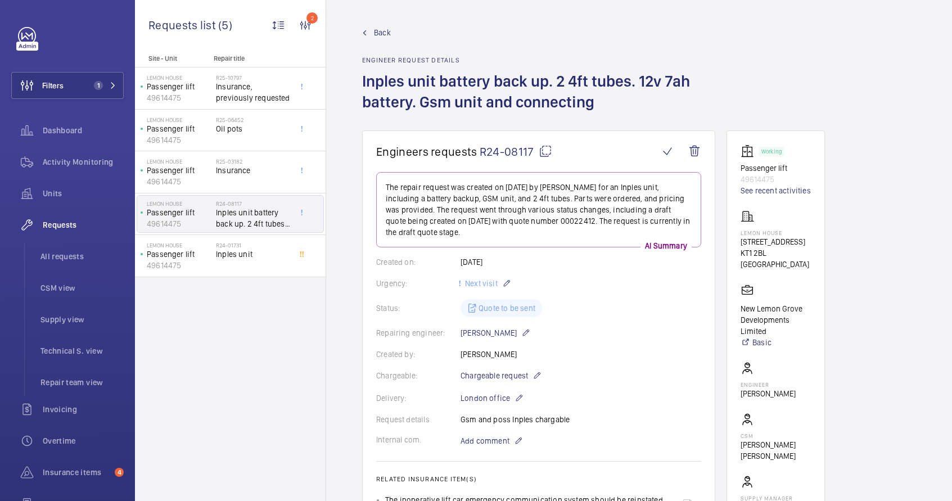
click at [548, 148] on mat-icon at bounding box center [545, 151] width 13 height 13
click at [259, 175] on span "Insurance" at bounding box center [253, 170] width 74 height 11
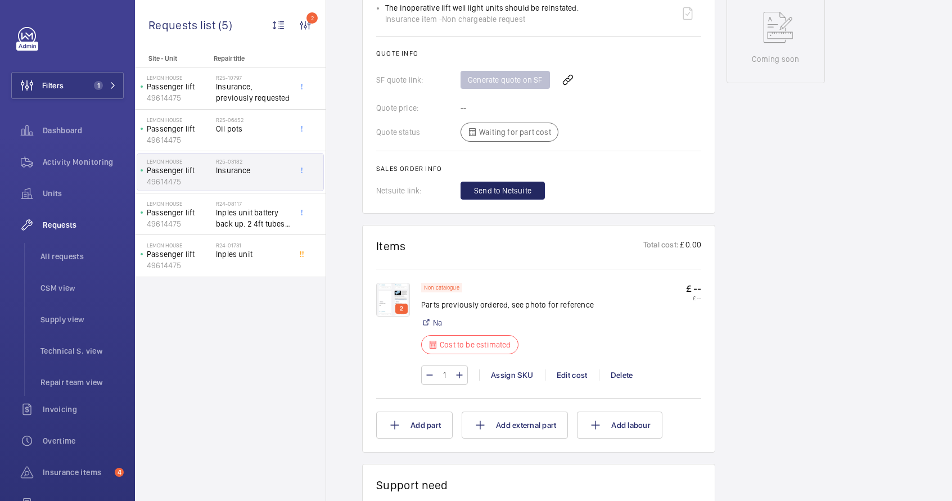
scroll to position [592, 0]
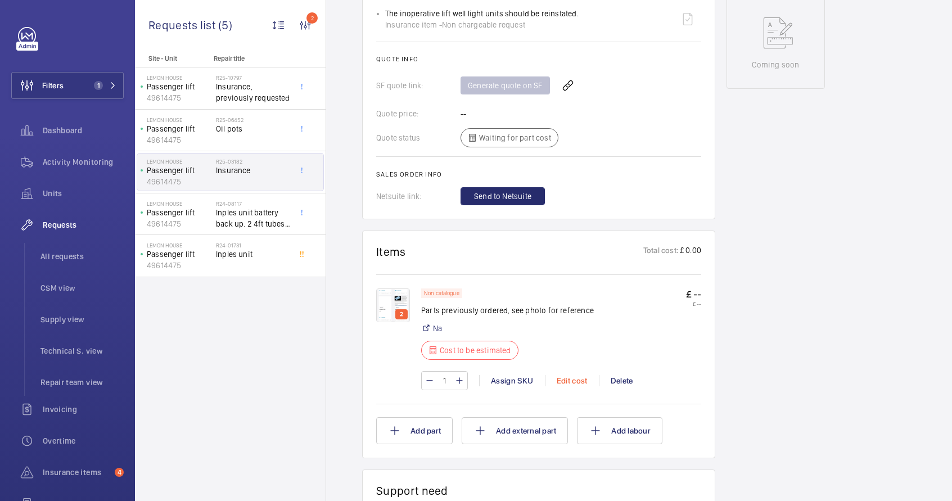
click at [560, 380] on div "Edit cost" at bounding box center [572, 380] width 54 height 11
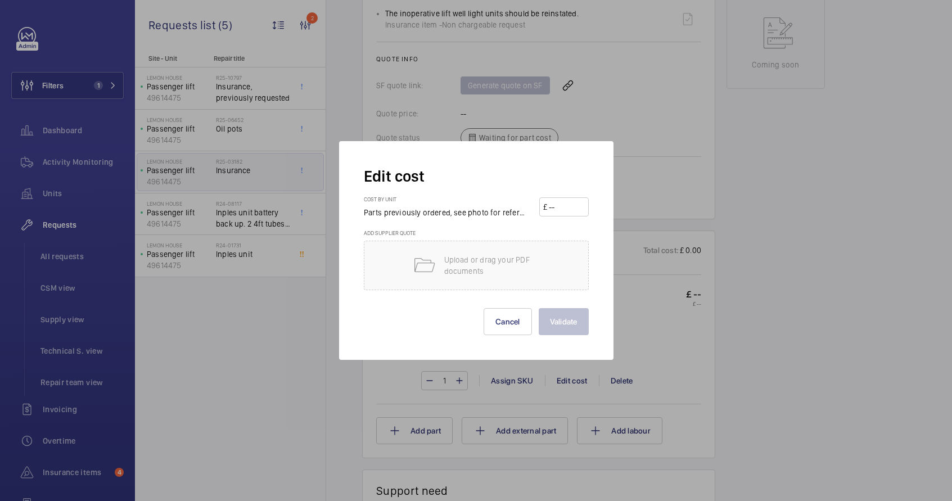
click at [551, 210] on input "number" at bounding box center [566, 207] width 37 height 18
type input "100"
click at [569, 327] on button "Validate" at bounding box center [564, 321] width 50 height 27
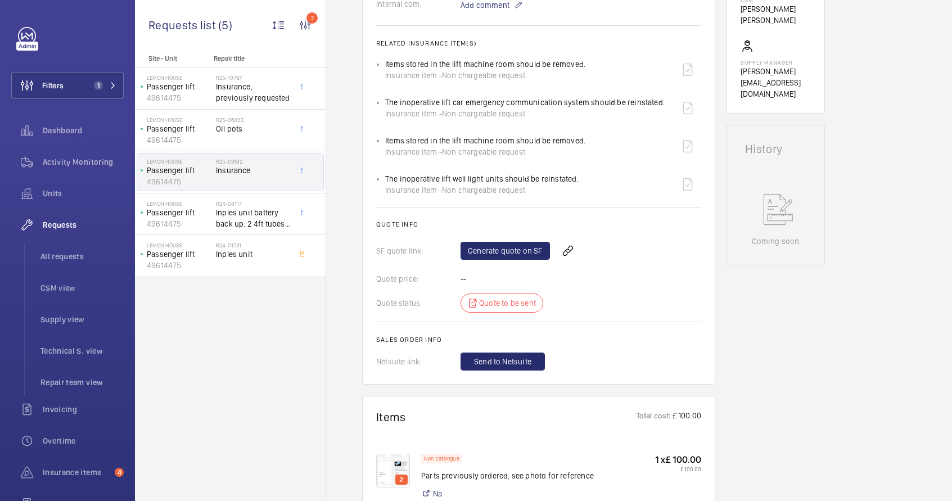
scroll to position [415, 0]
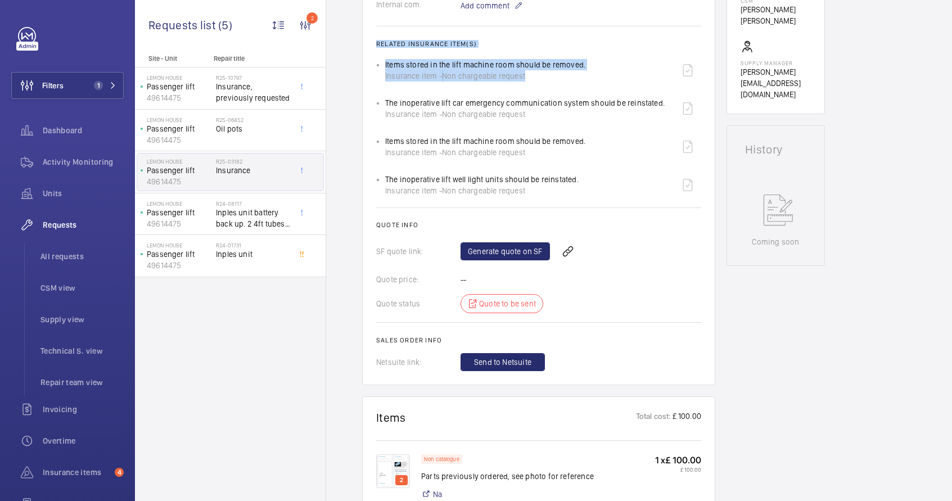
drag, startPoint x: 372, startPoint y: 42, endPoint x: 563, endPoint y: 79, distance: 194.8
click at [563, 79] on wm-front-card "Engineers requests R25-03182 A repair request was created on 2025-03-03 for an …" at bounding box center [538, 40] width 353 height 690
copy wm-front-card-body "Related insurance item(s) Items stored in the lift machine room should be remov…"
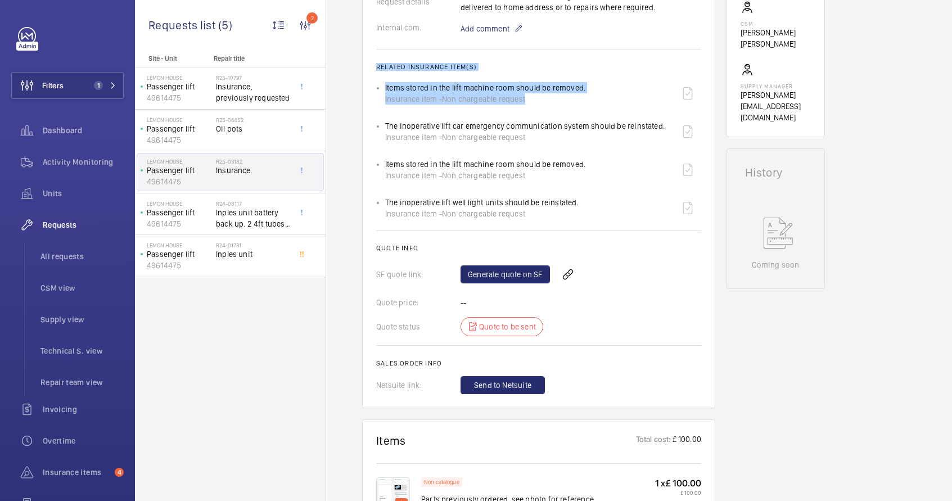
scroll to position [355, 0]
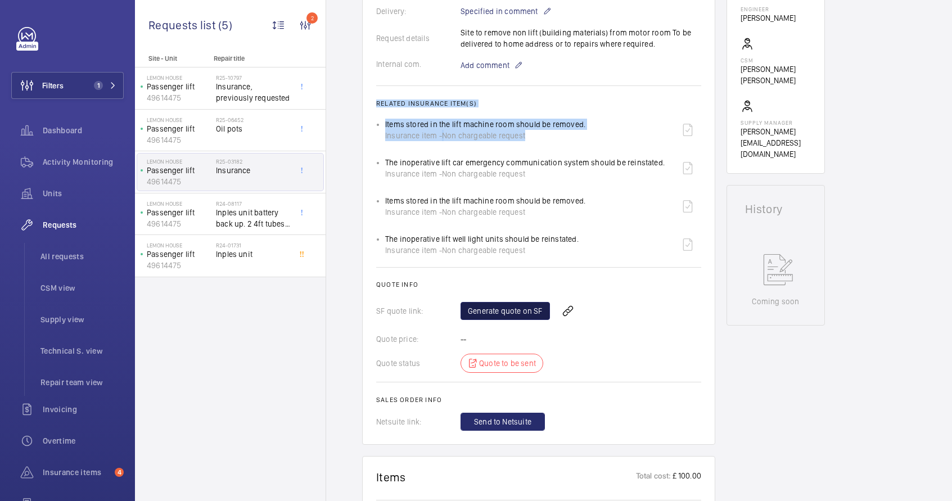
click at [516, 311] on link "Generate quote on SF" at bounding box center [505, 311] width 89 height 18
